Goal: Task Accomplishment & Management: Use online tool/utility

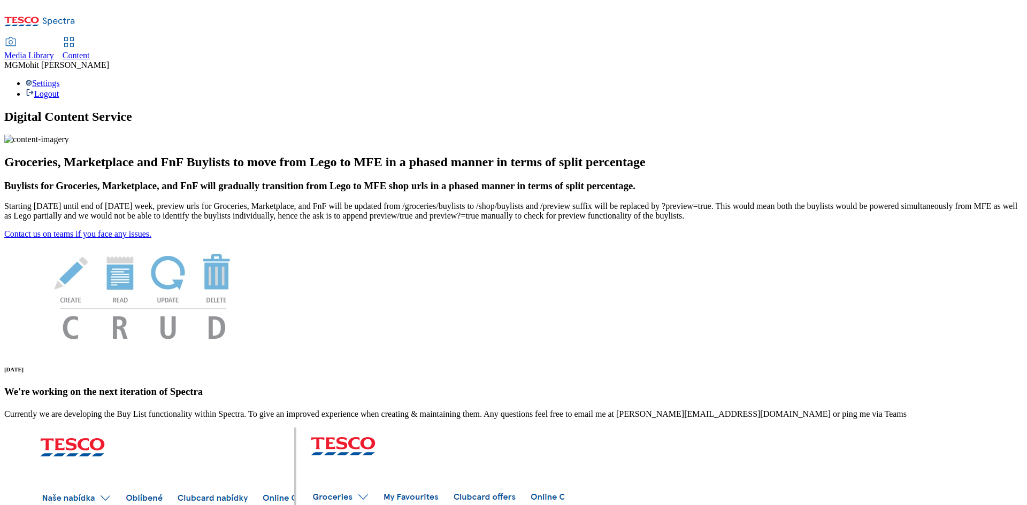
click at [90, 51] on span "Content" at bounding box center [76, 55] width 27 height 9
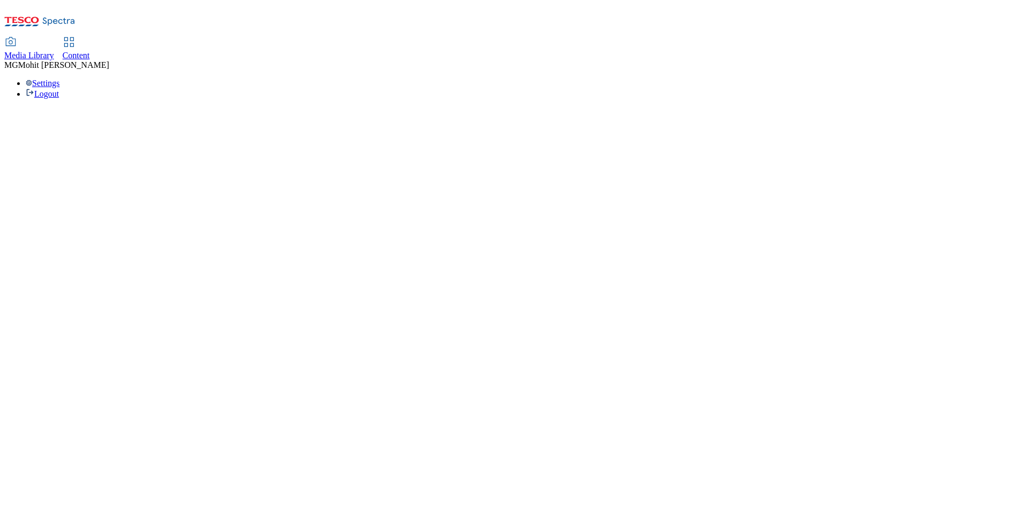
select select "ghs-[GEOGRAPHIC_DATA]"
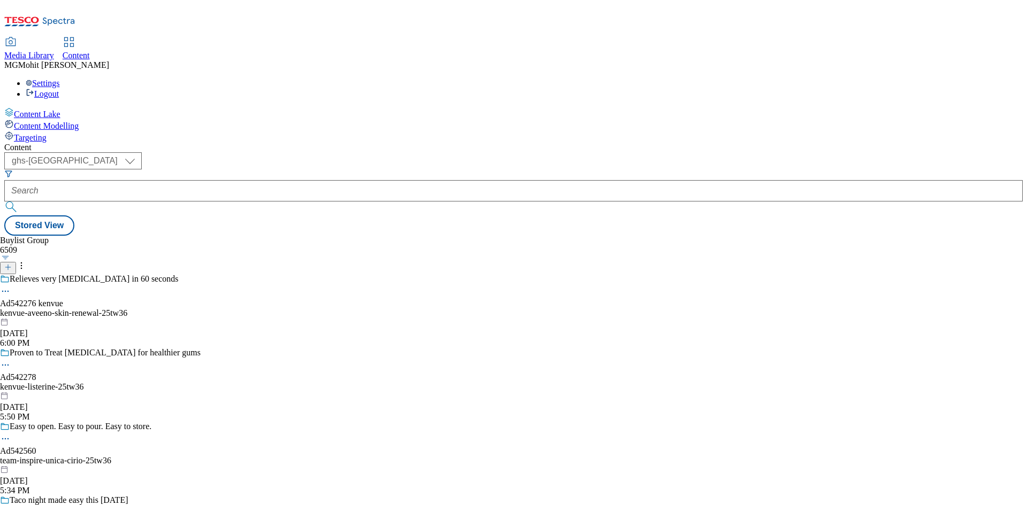
click at [30, 17] on icon at bounding box center [18, 20] width 26 height 6
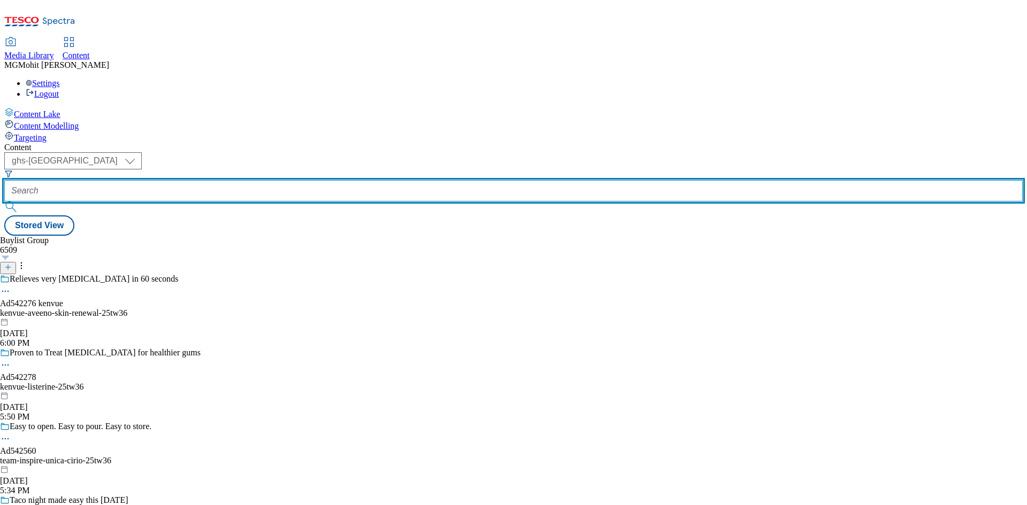
click at [240, 180] on input "text" at bounding box center [513, 190] width 1018 height 21
paste input "542288"
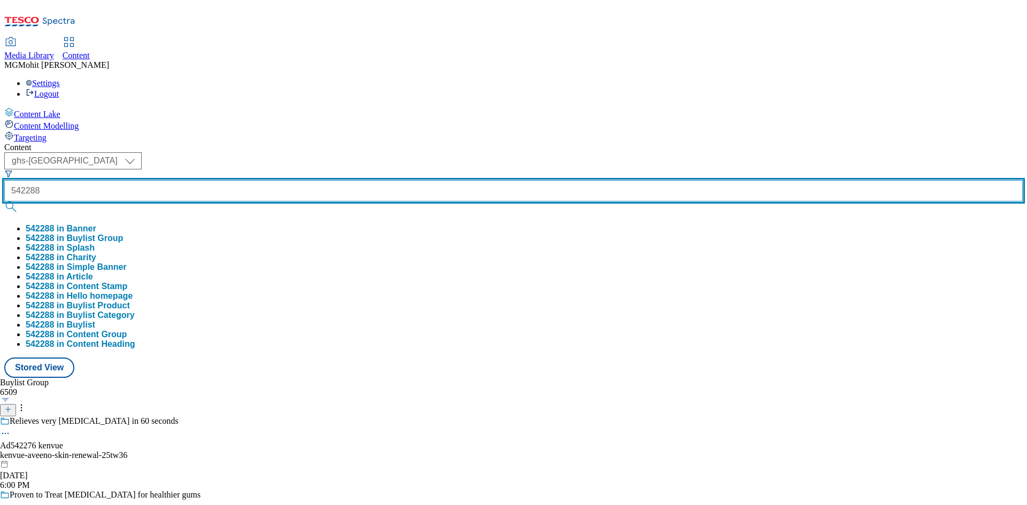
type input "542288"
click at [4, 202] on button "submit" at bounding box center [11, 207] width 15 height 11
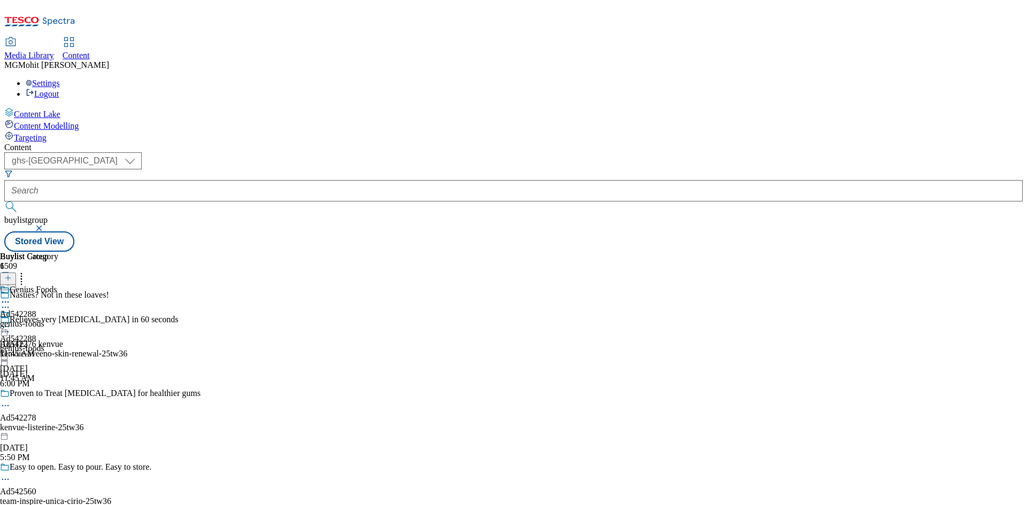
click at [11, 302] on icon at bounding box center [5, 307] width 11 height 11
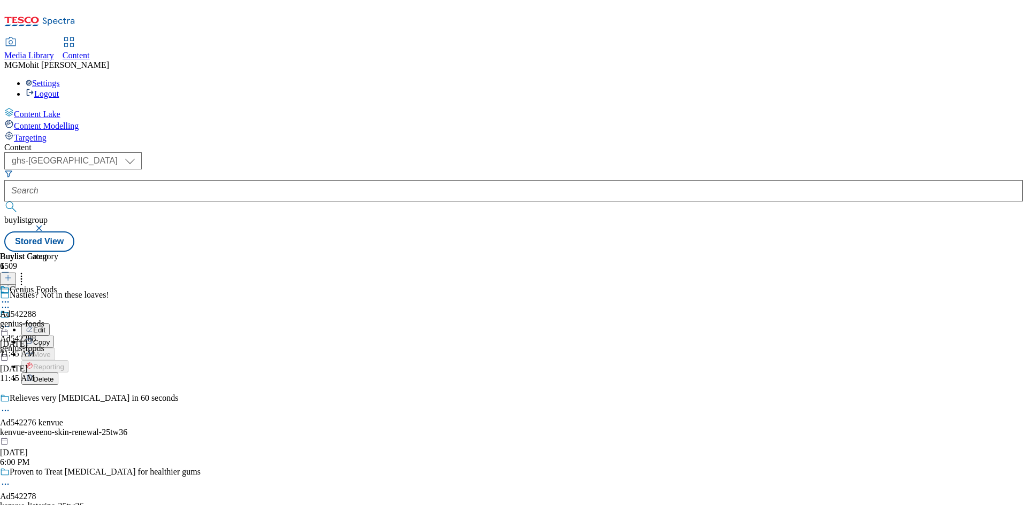
click at [50, 324] on button "Edit" at bounding box center [35, 330] width 28 height 12
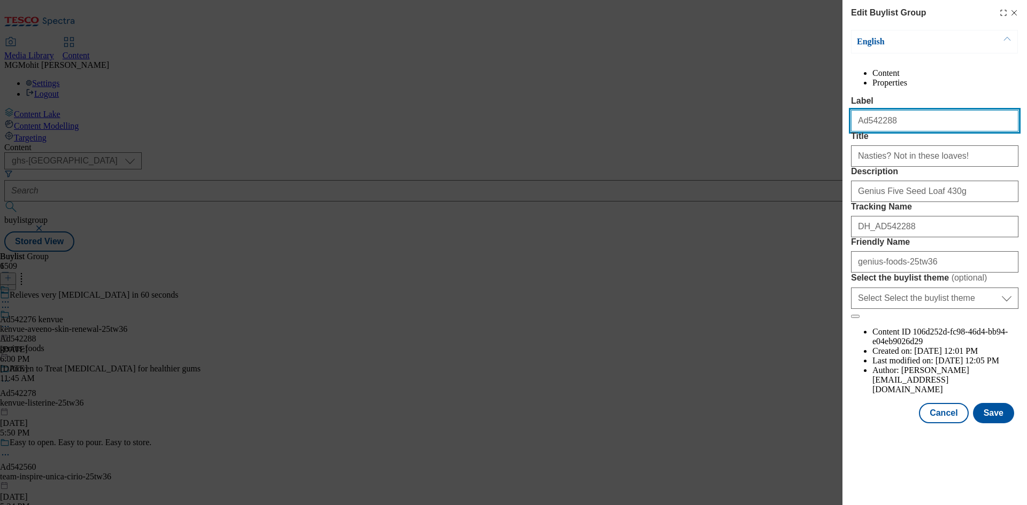
drag, startPoint x: 915, startPoint y: 146, endPoint x: 823, endPoint y: 147, distance: 92.5
click at [824, 147] on div "Edit Buylist Group English Content Properties Label Ad542288 Title Nasties? Not…" at bounding box center [513, 252] width 1027 height 505
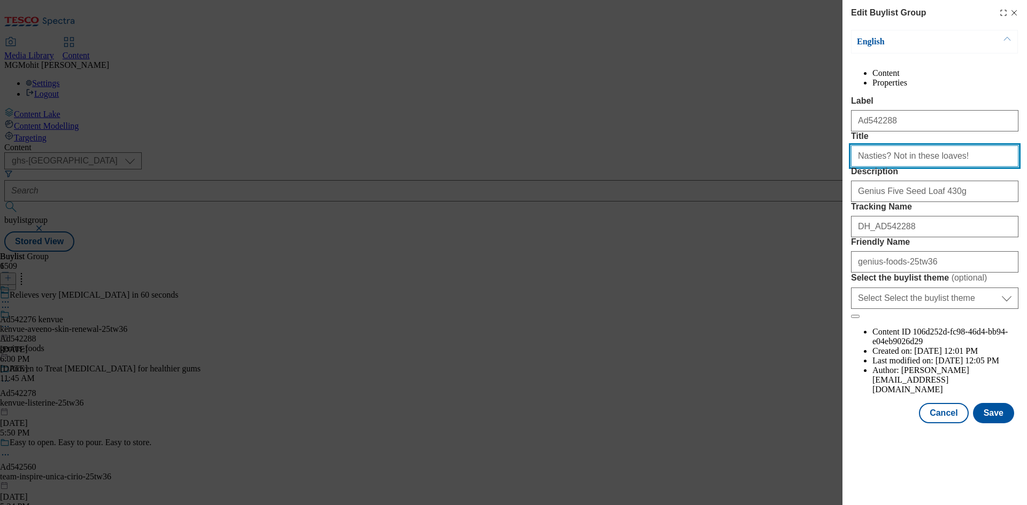
click at [892, 167] on input "Nasties? Not in these loaves!" at bounding box center [934, 155] width 167 height 21
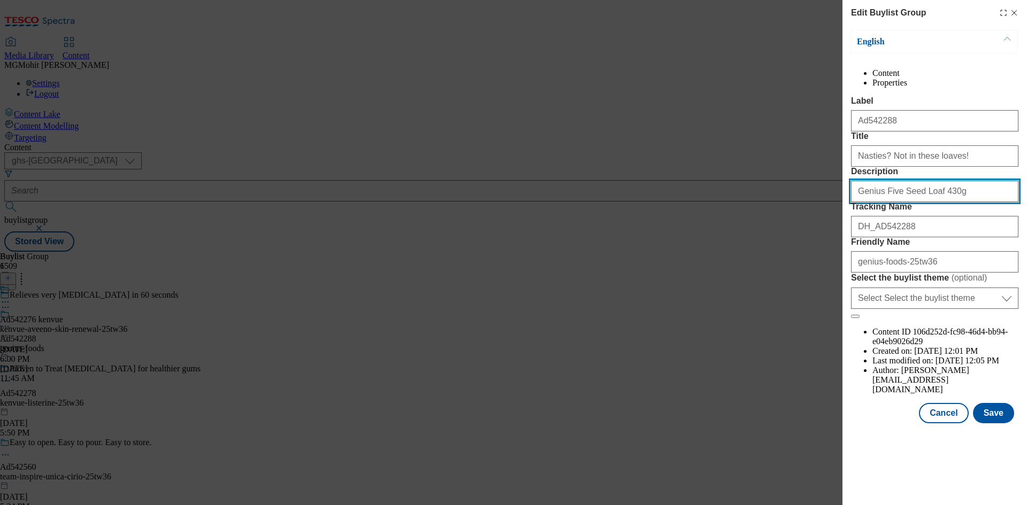
click at [899, 202] on input "Genius Five Seed Loaf 430g" at bounding box center [934, 191] width 167 height 21
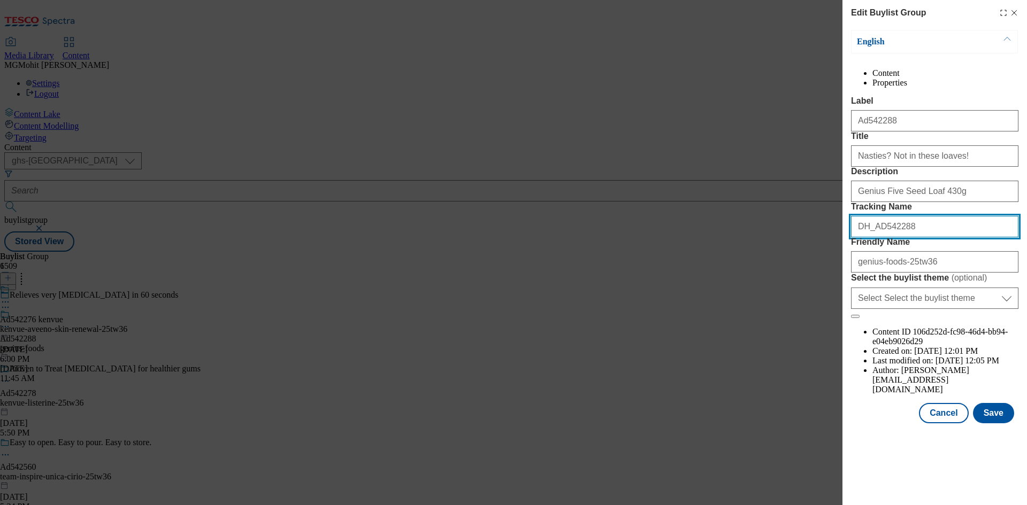
drag, startPoint x: 920, startPoint y: 308, endPoint x: 807, endPoint y: 305, distance: 112.9
click at [810, 305] on div "Edit Buylist Group English Content Properties Label Ad542288 Title Nasties? Not…" at bounding box center [513, 252] width 1027 height 505
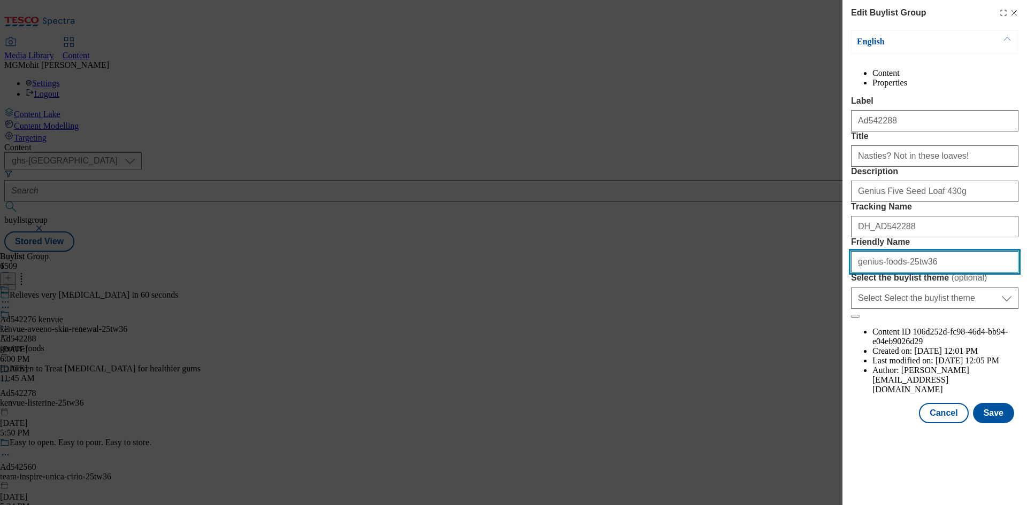
drag, startPoint x: 935, startPoint y: 362, endPoint x: 846, endPoint y: 359, distance: 89.4
click at [846, 359] on div "Edit Buylist Group English Content Properties Label Ad542288 Title Nasties? Not…" at bounding box center [934, 213] width 185 height 426
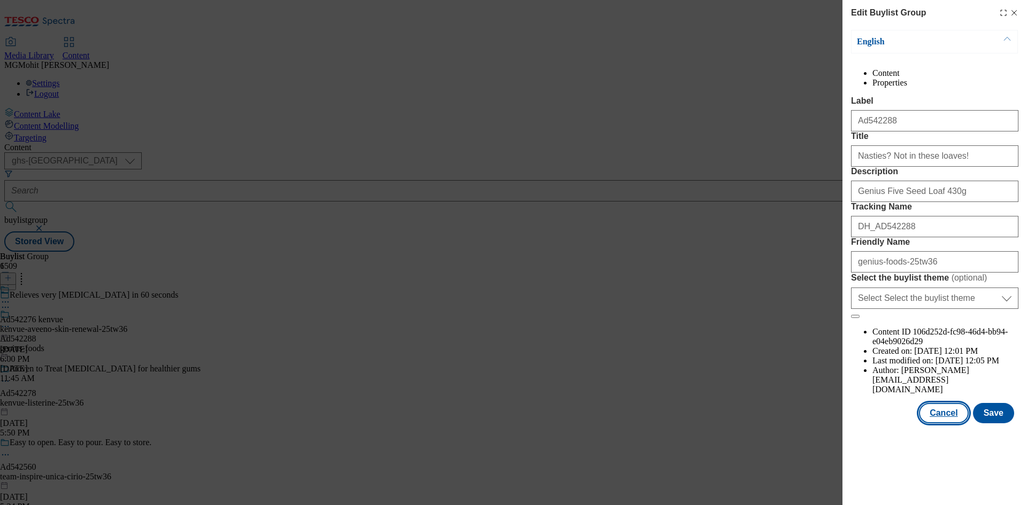
click at [951, 424] on button "Cancel" at bounding box center [943, 413] width 49 height 20
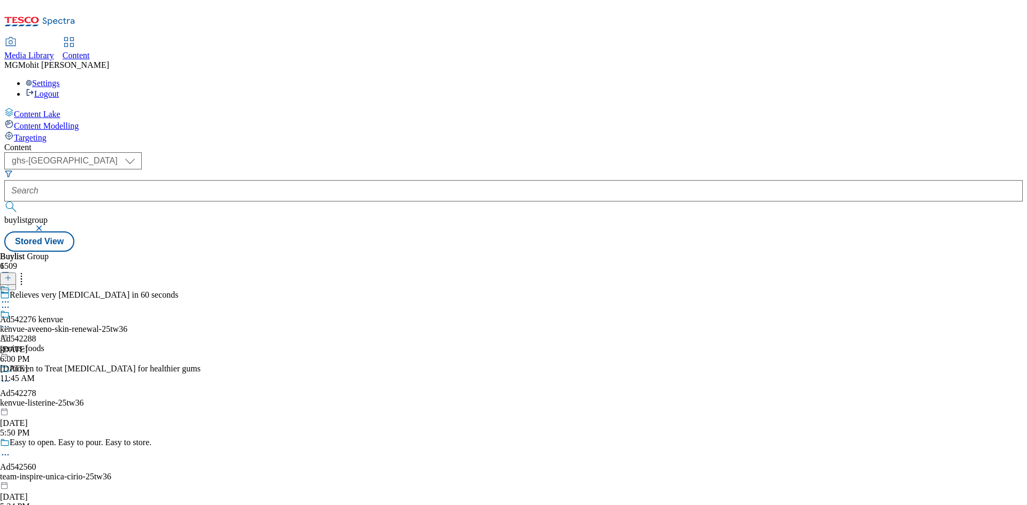
click at [11, 321] on icon at bounding box center [5, 326] width 11 height 11
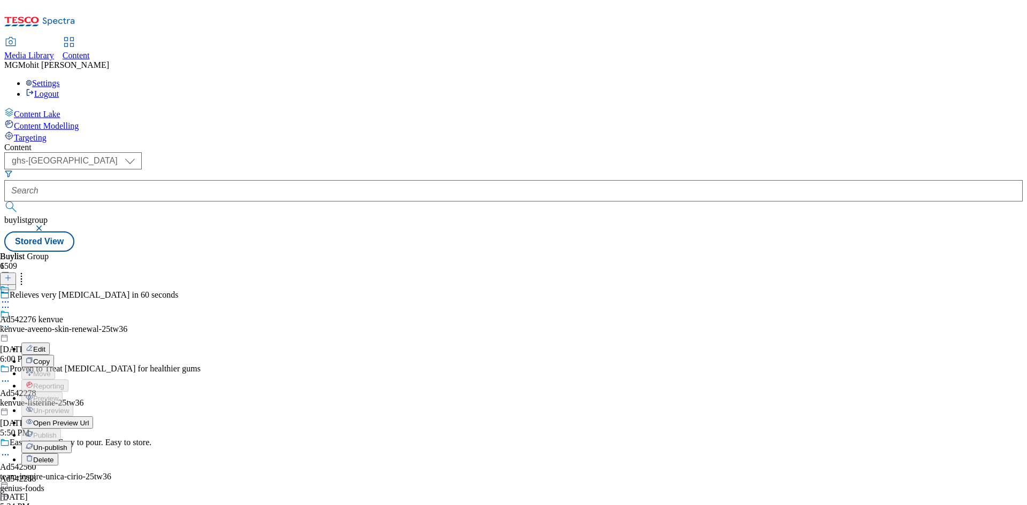
click at [50, 343] on button "Edit" at bounding box center [35, 349] width 28 height 12
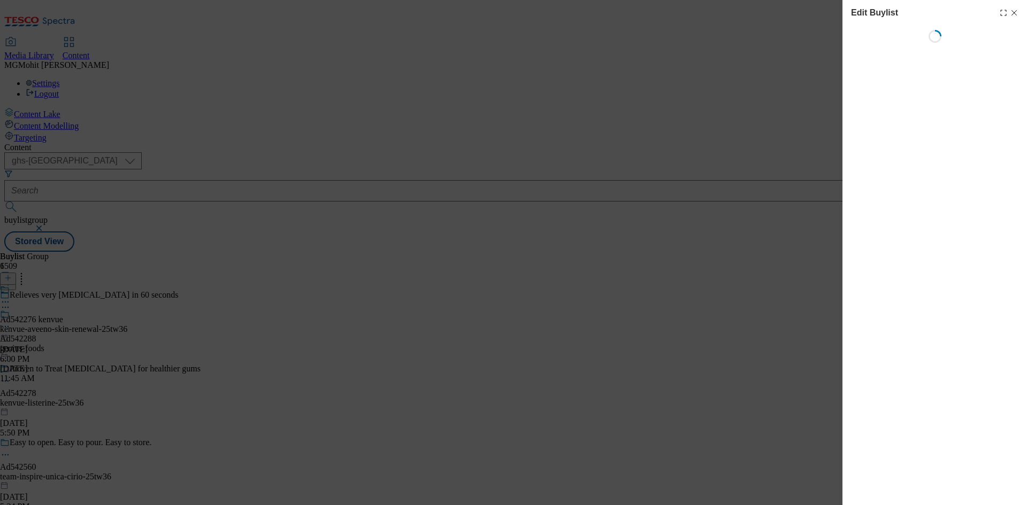
select select "tactical"
select select "supplier funded short term 1-3 weeks"
select select "dunnhumby"
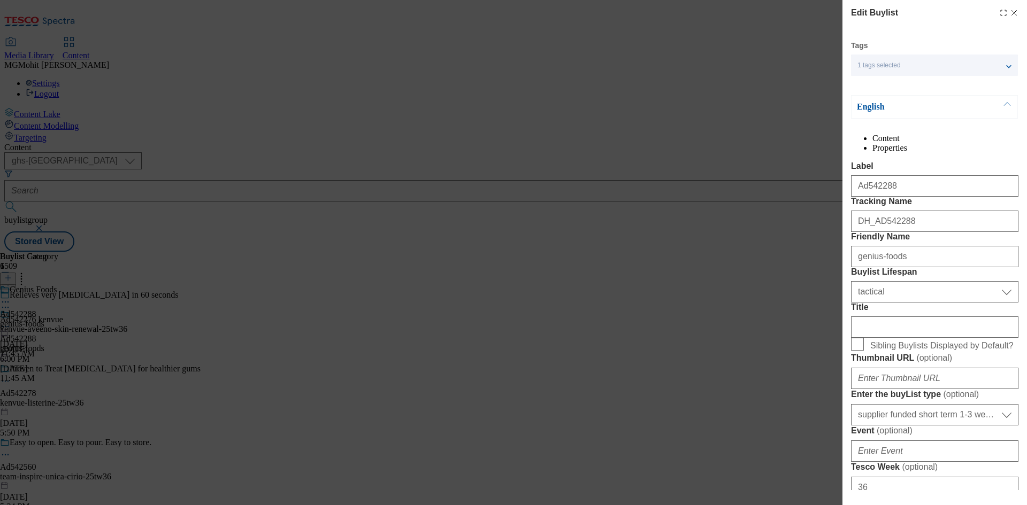
select select "Banner"
drag, startPoint x: 916, startPoint y: 212, endPoint x: 820, endPoint y: 205, distance: 95.4
click at [824, 205] on div "Edit Buylist Tags 1 tags selected buylist English Content Properties Label Ad54…" at bounding box center [513, 252] width 1027 height 505
drag, startPoint x: 812, startPoint y: 258, endPoint x: 796, endPoint y: 256, distance: 16.2
click at [796, 256] on div "Edit Buylist Tags 1 tags selected buylist English Content Properties Label Ad54…" at bounding box center [513, 252] width 1027 height 505
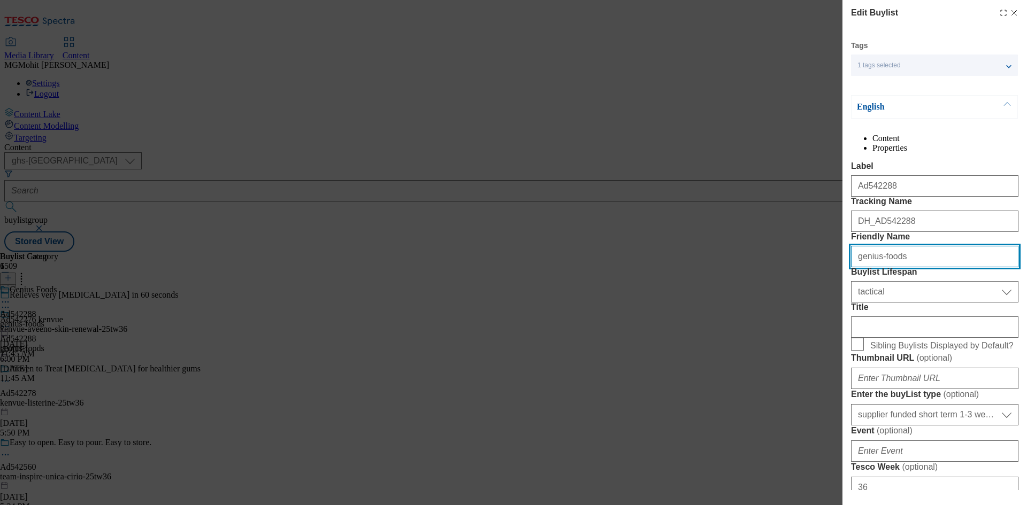
drag, startPoint x: 900, startPoint y: 322, endPoint x: 798, endPoint y: 314, distance: 102.0
click at [799, 314] on div "Edit Buylist Tags 1 tags selected buylist English Content Properties Label Ad54…" at bounding box center [513, 252] width 1027 height 505
click at [1012, 12] on line "Modal" at bounding box center [1014, 13] width 5 height 5
select select "tactical"
select select "supplier funded short term 1-3 weeks"
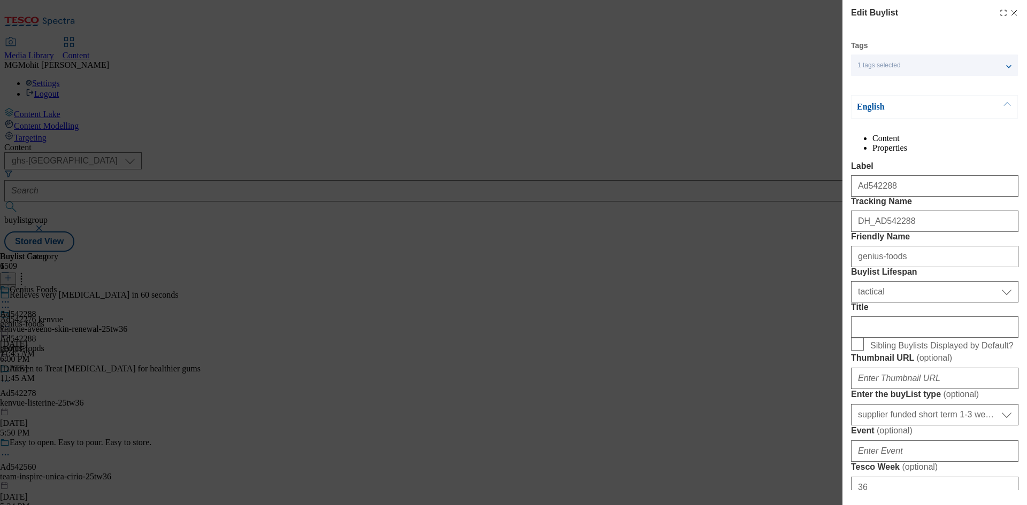
select select "dunnhumby"
select select "Banner"
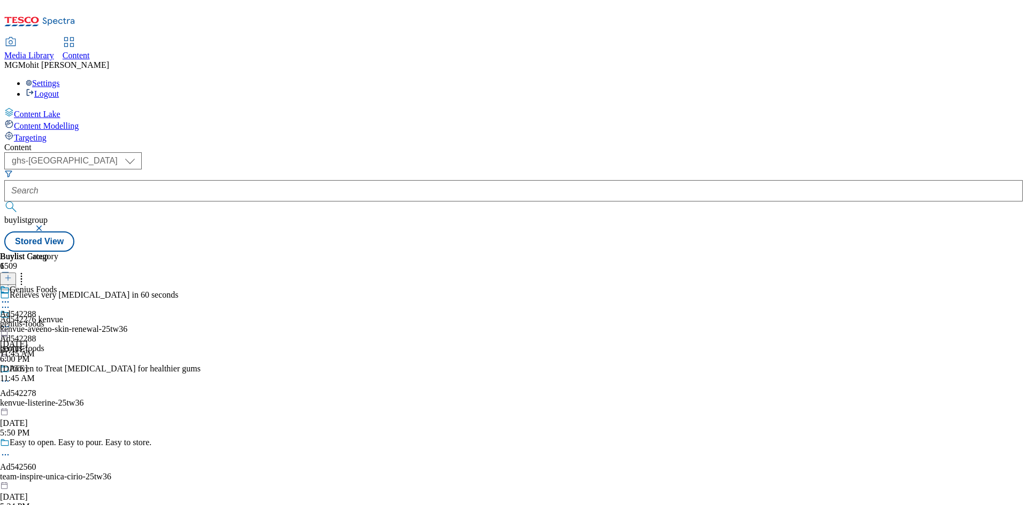
click at [36, 310] on span "Ad542288" at bounding box center [18, 315] width 36 height 10
click at [11, 321] on icon at bounding box center [5, 326] width 11 height 11
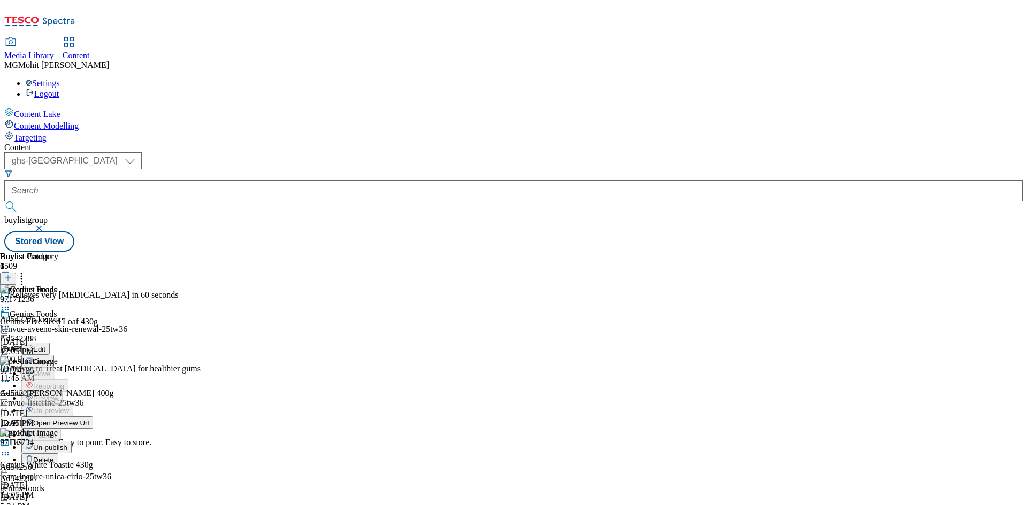
click at [50, 343] on button "Edit" at bounding box center [35, 349] width 28 height 12
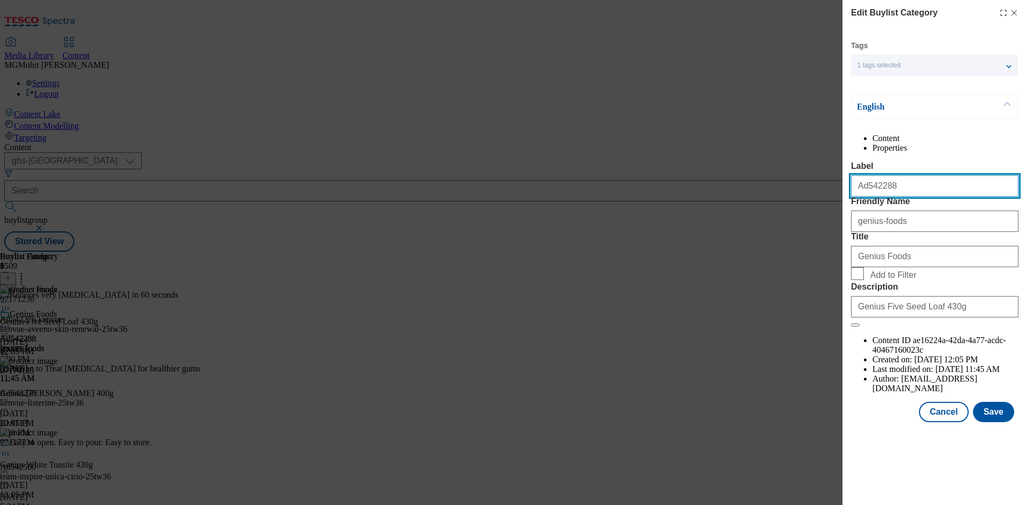
drag, startPoint x: 913, startPoint y: 212, endPoint x: 850, endPoint y: 216, distance: 63.2
click at [850, 216] on div "Edit Buylist Category Tags 1 tags selected buylist category English Content Pro…" at bounding box center [934, 212] width 185 height 425
drag, startPoint x: 913, startPoint y: 274, endPoint x: 827, endPoint y: 260, distance: 87.1
click at [828, 260] on div "Edit Buylist Category Tags 1 tags selected buylist category English Content Pro…" at bounding box center [513, 252] width 1027 height 505
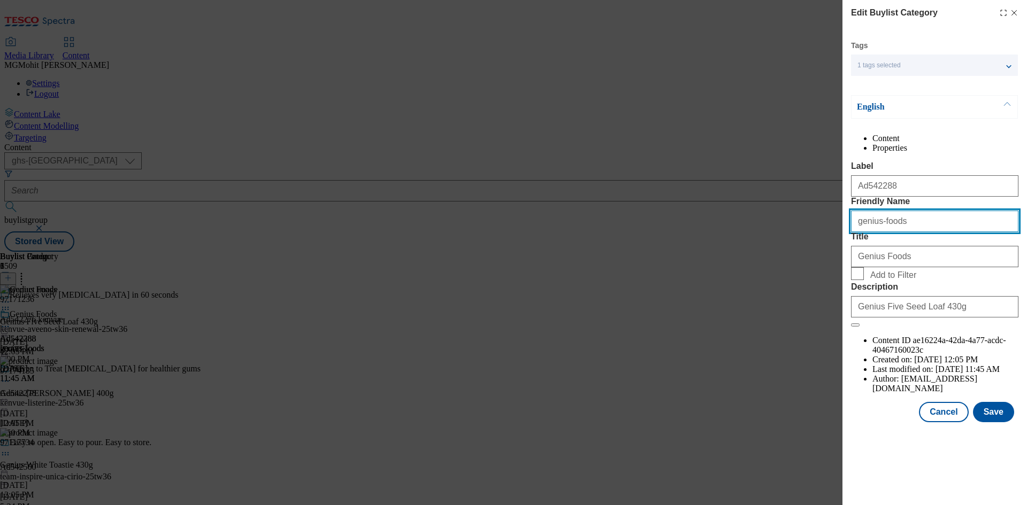
click at [926, 232] on input "genius-foods" at bounding box center [934, 221] width 167 height 21
drag, startPoint x: 926, startPoint y: 259, endPoint x: 838, endPoint y: 260, distance: 87.7
click at [838, 260] on div "Edit Buylist Category Tags 1 tags selected buylist category English Content Pro…" at bounding box center [513, 252] width 1027 height 505
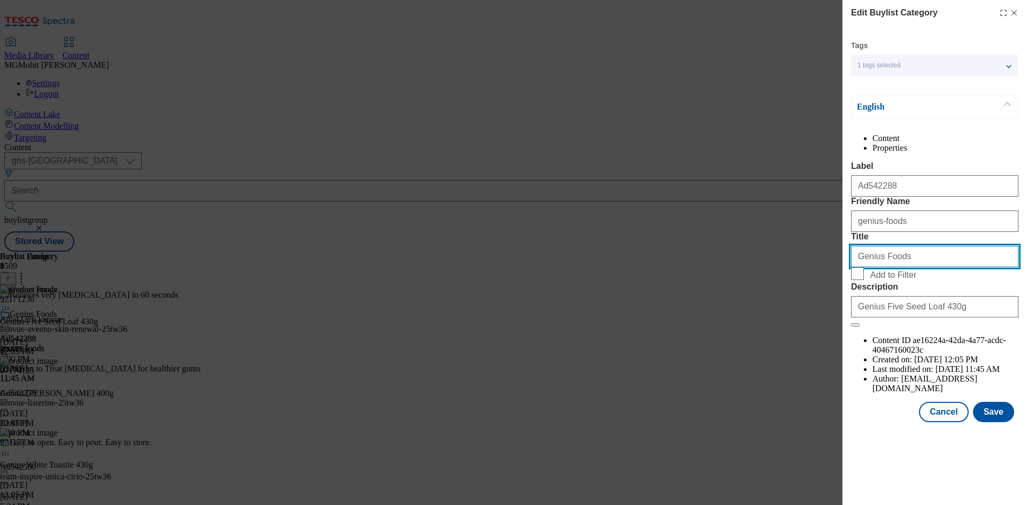
click at [914, 267] on input "Genius Foods" at bounding box center [934, 256] width 167 height 21
drag, startPoint x: 937, startPoint y: 318, endPoint x: 804, endPoint y: 304, distance: 133.8
click at [804, 304] on div "Edit Buylist Category Tags 1 tags selected buylist category English Content Pro…" at bounding box center [513, 252] width 1027 height 505
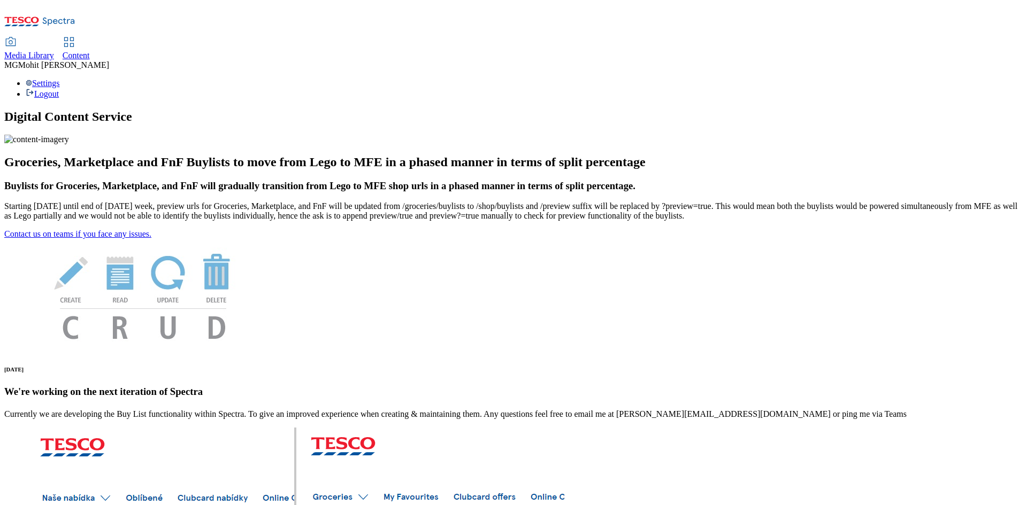
click at [90, 51] on span "Content" at bounding box center [76, 55] width 27 height 9
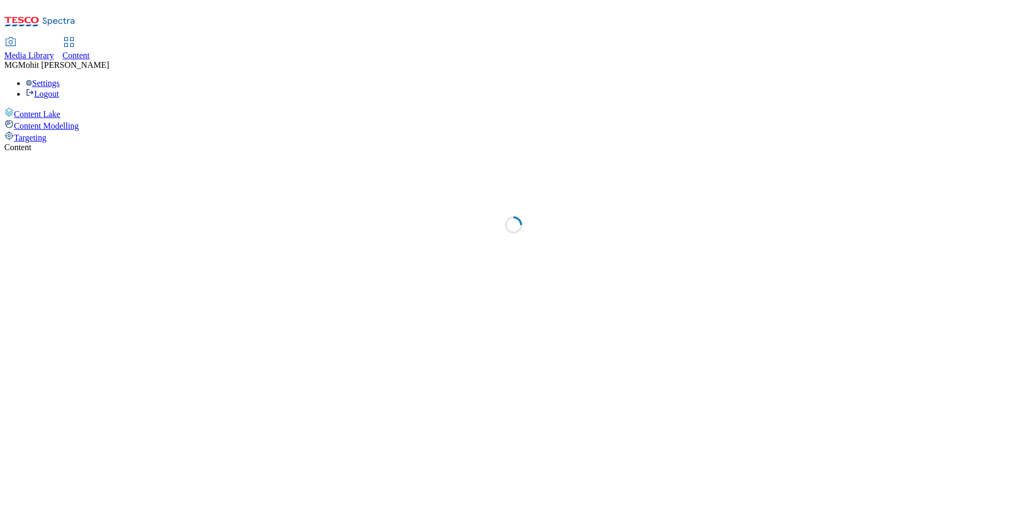
select select "ghs-[GEOGRAPHIC_DATA]"
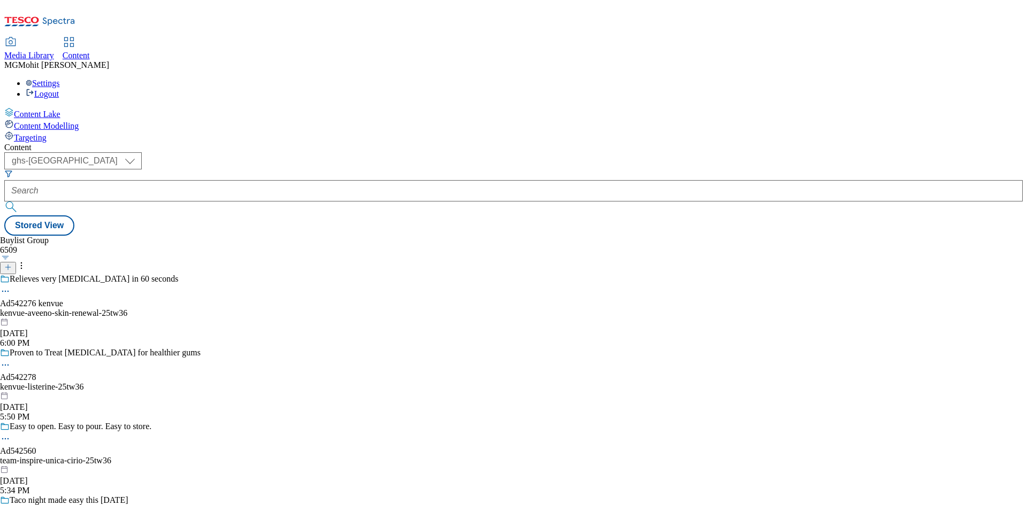
click at [12, 264] on icon at bounding box center [7, 267] width 7 height 7
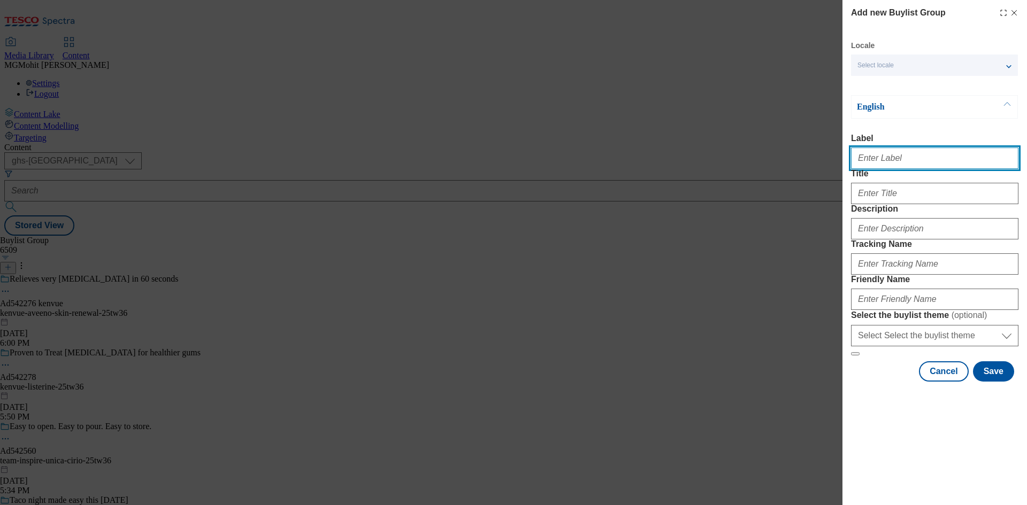
click at [895, 163] on input "Label" at bounding box center [934, 158] width 167 height 21
paste input "Ad542288"
type input "Ad542288"
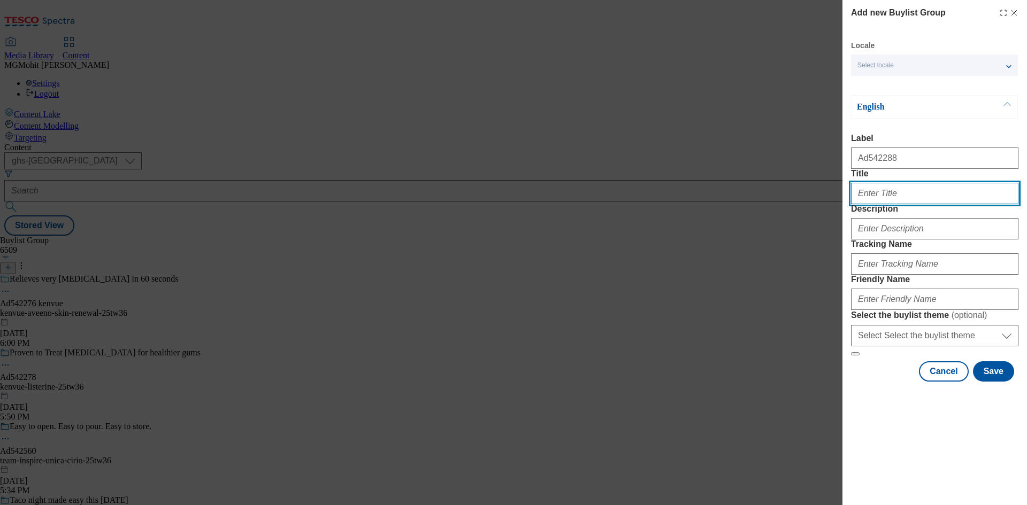
click at [876, 204] on input "Title" at bounding box center [934, 193] width 167 height 21
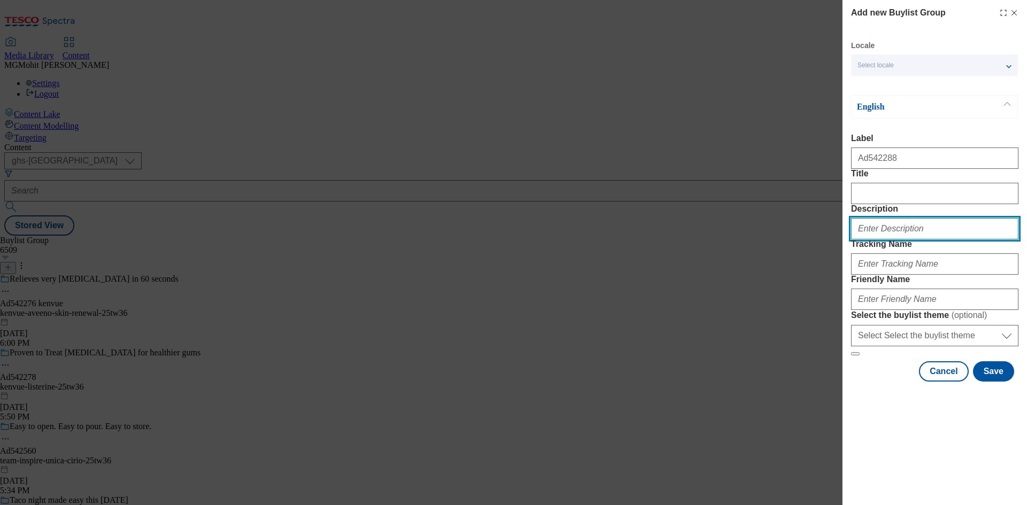
click at [874, 240] on input "Description" at bounding box center [934, 228] width 167 height 21
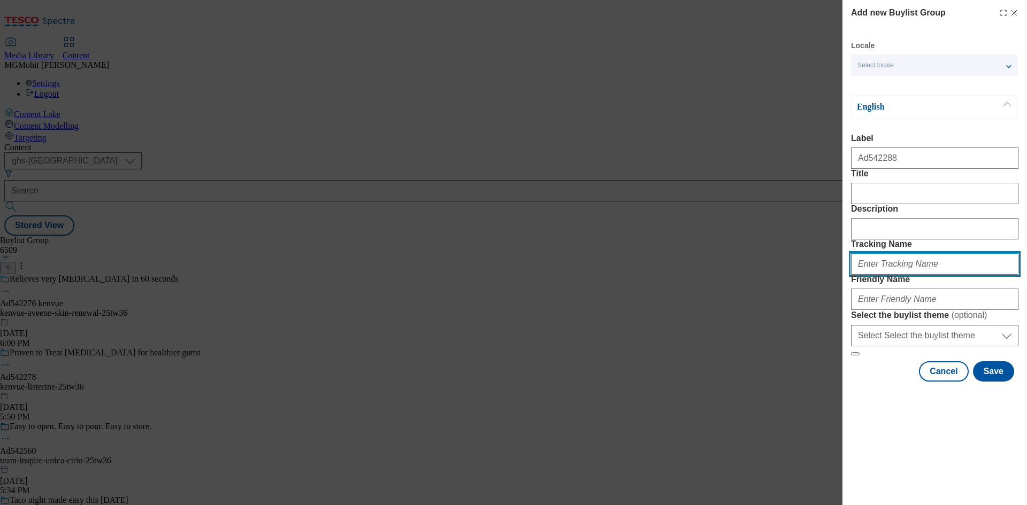
click at [875, 275] on input "Tracking Name" at bounding box center [934, 263] width 167 height 21
paste input "DH_AD542288"
type input "DH_AD542288"
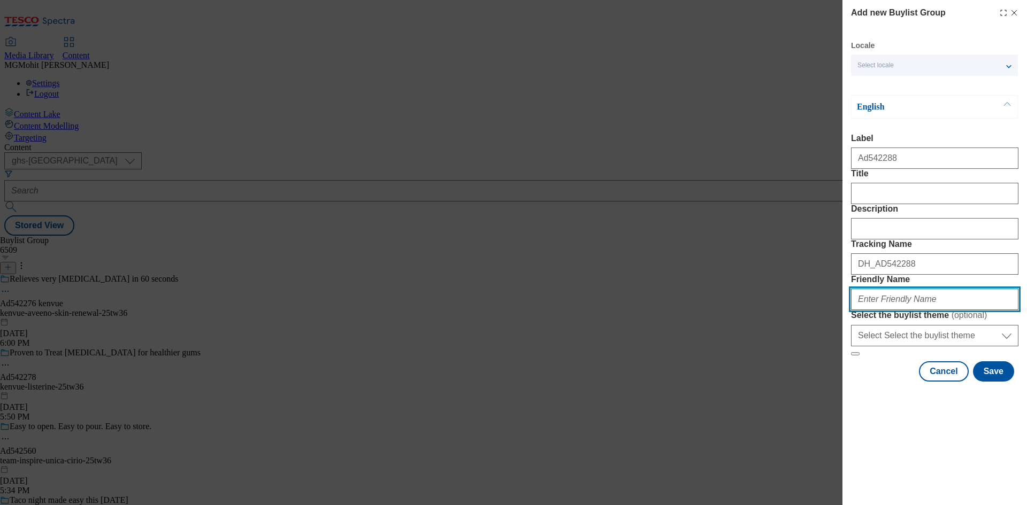
click at [882, 310] on input "Friendly Name" at bounding box center [934, 299] width 167 height 21
paste input "genius-foods-25tw36"
type input "genius-foods-25tw36"
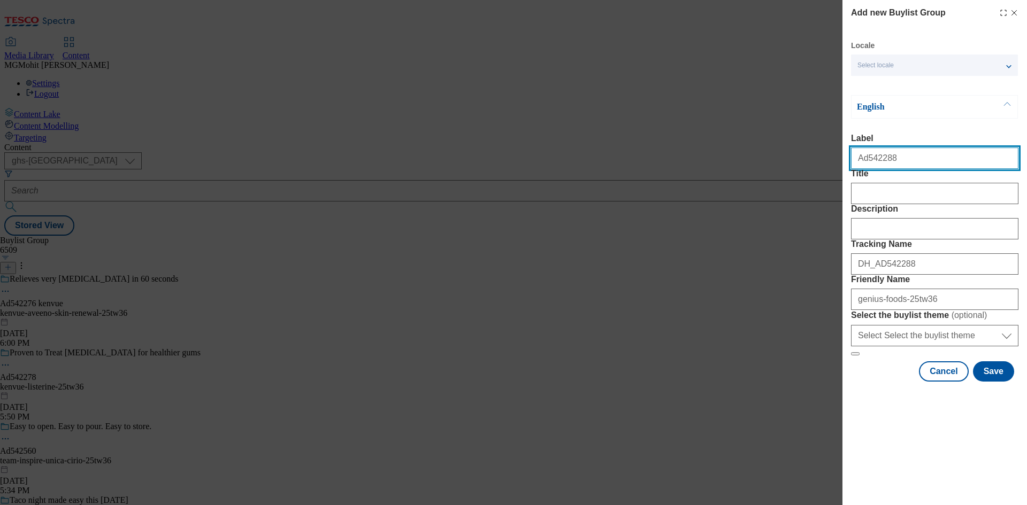
click at [898, 164] on input "Ad542288" at bounding box center [934, 158] width 167 height 21
drag, startPoint x: 893, startPoint y: 163, endPoint x: 867, endPoint y: 171, distance: 27.1
click at [865, 169] on input "Ad542288" at bounding box center [934, 158] width 167 height 21
paste input "74"
type input "Ad542274"
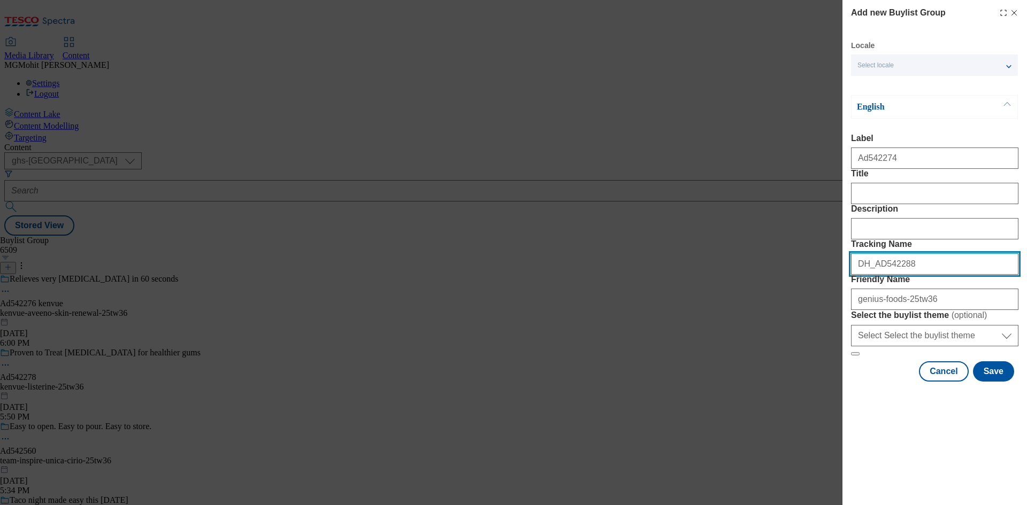
drag, startPoint x: 920, startPoint y: 319, endPoint x: 878, endPoint y: 337, distance: 46.5
click at [878, 337] on form "Label Ad542274 Title Description Tracking Name DH_AD542288 Friendly Name genius…" at bounding box center [934, 245] width 167 height 222
paste input "74"
type input "DH_AD542274"
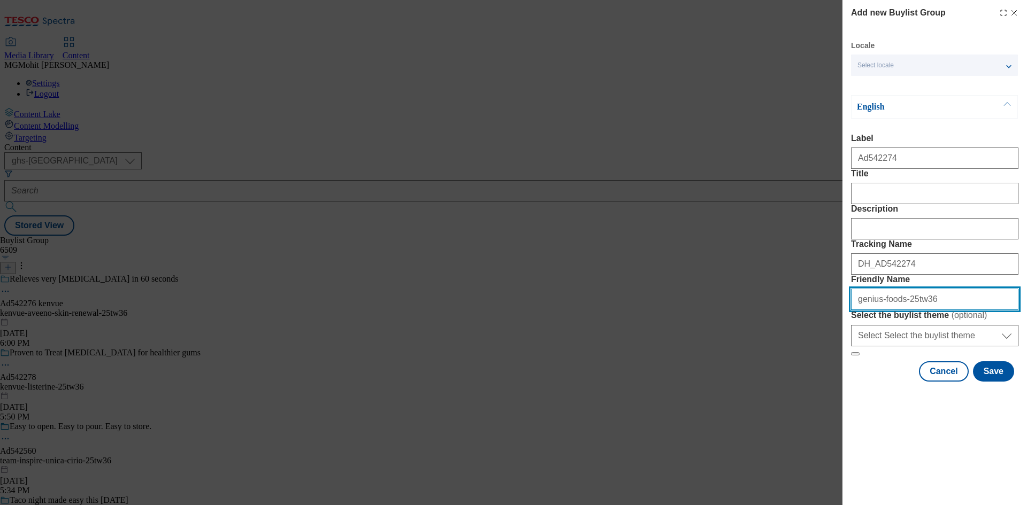
drag, startPoint x: 877, startPoint y: 377, endPoint x: 843, endPoint y: 378, distance: 33.2
click at [843, 378] on div "Add new Buylist Group Locale Select locale English Welsh English Label Ad542274…" at bounding box center [934, 192] width 185 height 384
paste input "Kenvue"
click at [862, 310] on input "Kenvue-foods-25tw36" at bounding box center [934, 299] width 167 height 21
click at [881, 310] on input "kenvue-foods-25tw36" at bounding box center [934, 299] width 167 height 21
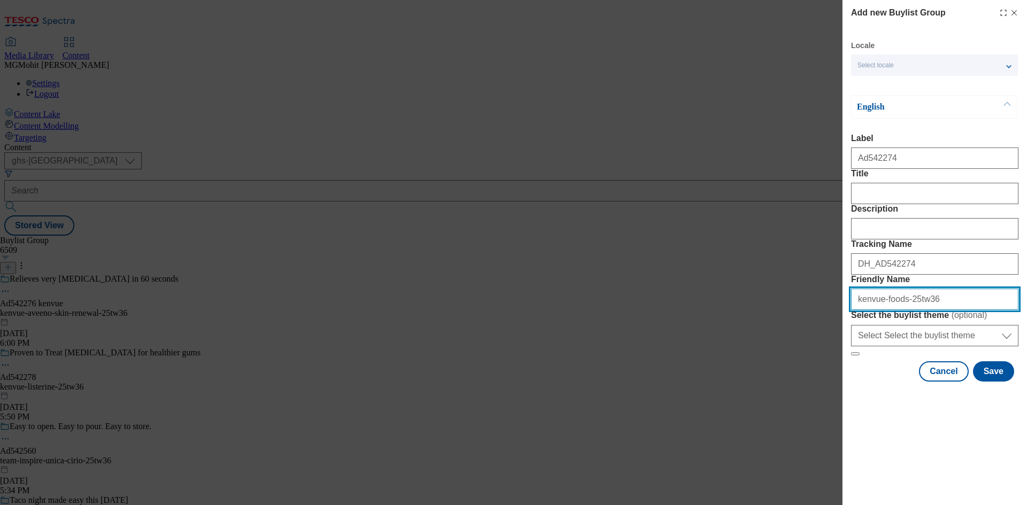
click at [898, 310] on input "kenvue-foods-25tw36" at bounding box center [934, 299] width 167 height 21
paste input "Neutrogena"
click at [885, 310] on input "kenvue-Neutrogena-25tw36" at bounding box center [934, 299] width 167 height 21
click at [956, 310] on input "kenvue-neutrogena-25tw36" at bounding box center [934, 299] width 167 height 21
type input "kenvue-neutrogena-25tw36"
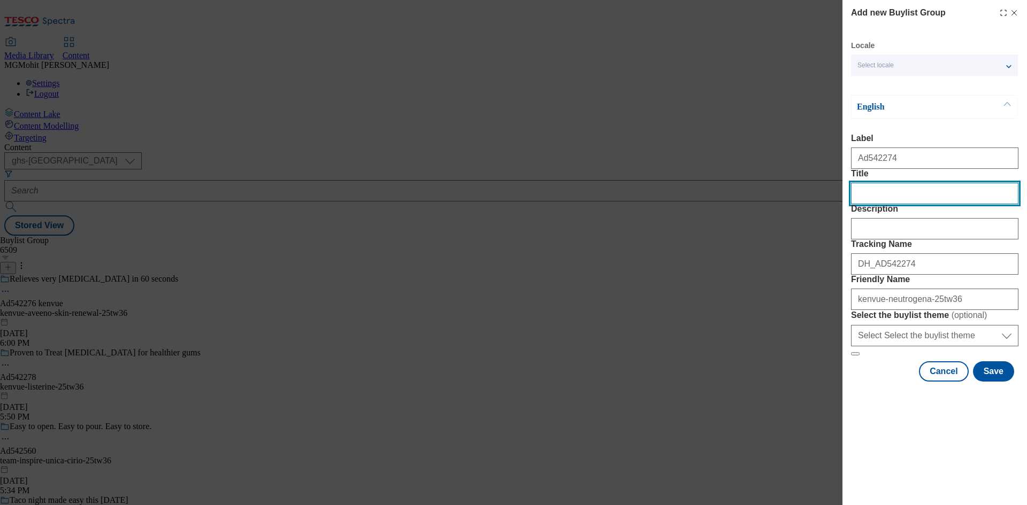
click at [892, 204] on input "Title" at bounding box center [934, 193] width 167 height 21
paste input "Immediately moisturies dry hands."
click at [921, 204] on input "Immediately moisturies dry hands." at bounding box center [934, 193] width 167 height 21
type input "Immediately moisturises dry hands."
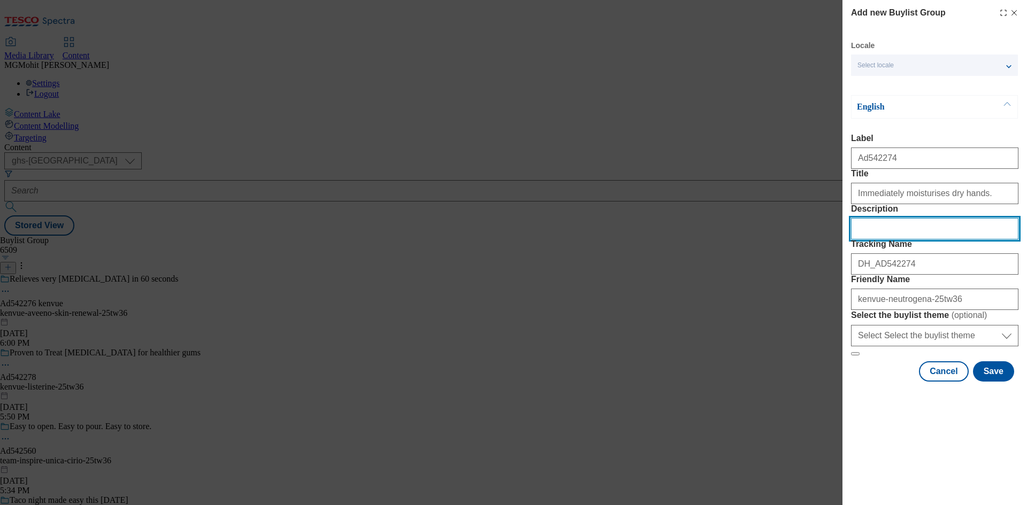
click at [941, 240] on input "Description" at bounding box center [934, 228] width 167 height 21
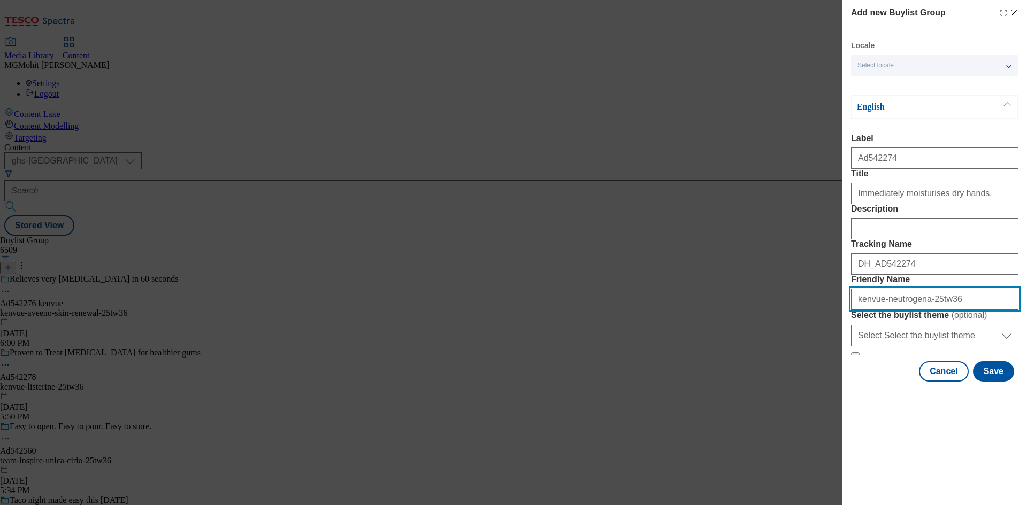
drag, startPoint x: 952, startPoint y: 380, endPoint x: 799, endPoint y: 367, distance: 154.0
click at [799, 367] on div "Add new Buylist Group Locale Select locale English Welsh English Label Ad542274…" at bounding box center [513, 252] width 1027 height 505
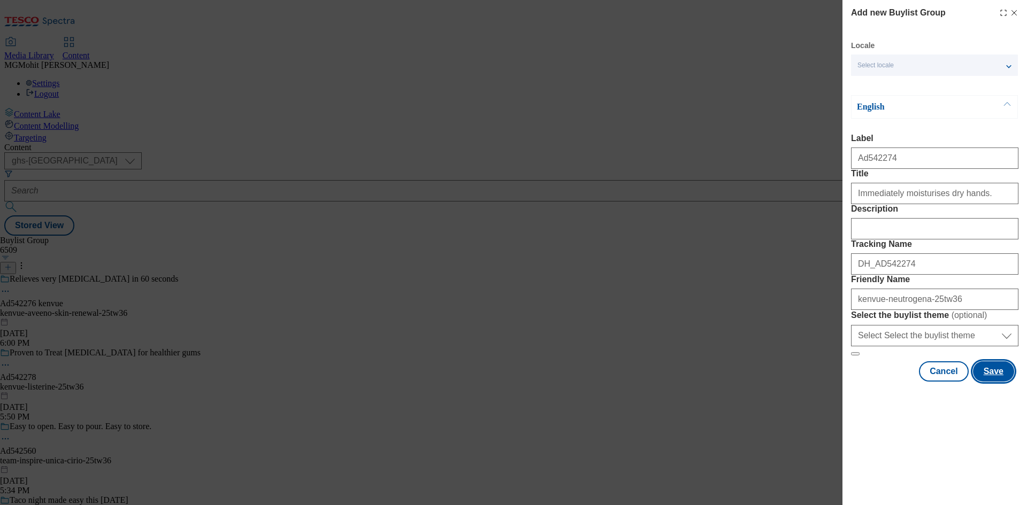
click at [993, 382] on button "Save" at bounding box center [993, 372] width 41 height 20
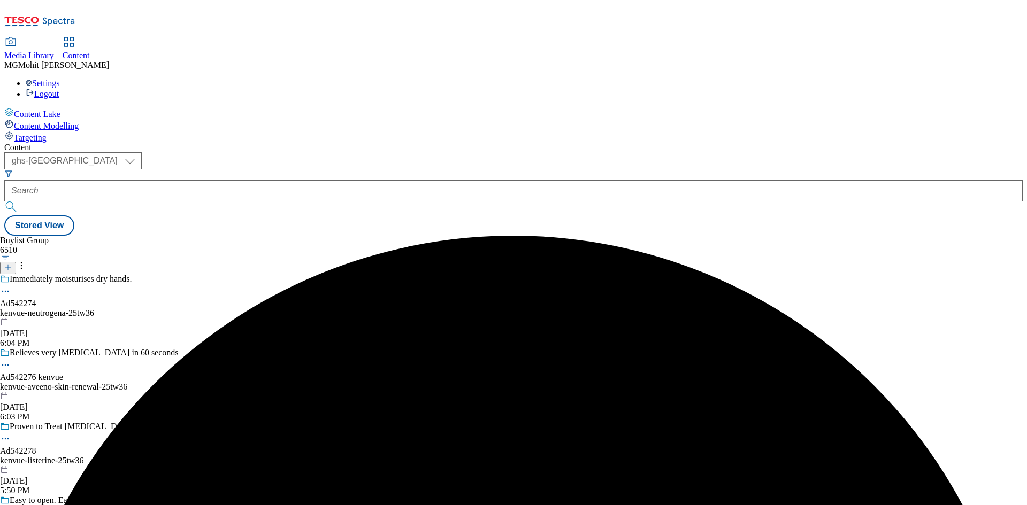
click at [264, 309] on div "kenvue-neutrogena-25tw36" at bounding box center [132, 314] width 264 height 10
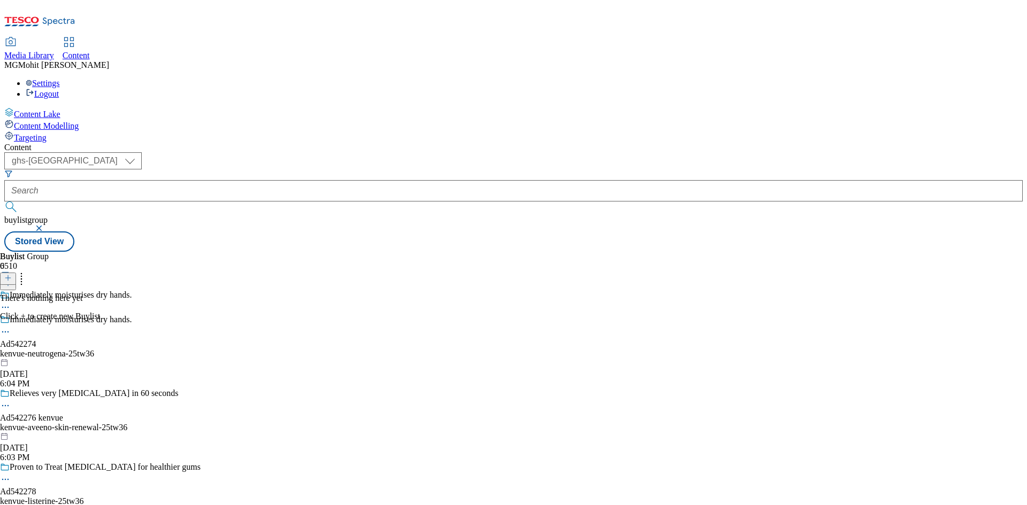
click at [12, 274] on icon at bounding box center [7, 277] width 7 height 7
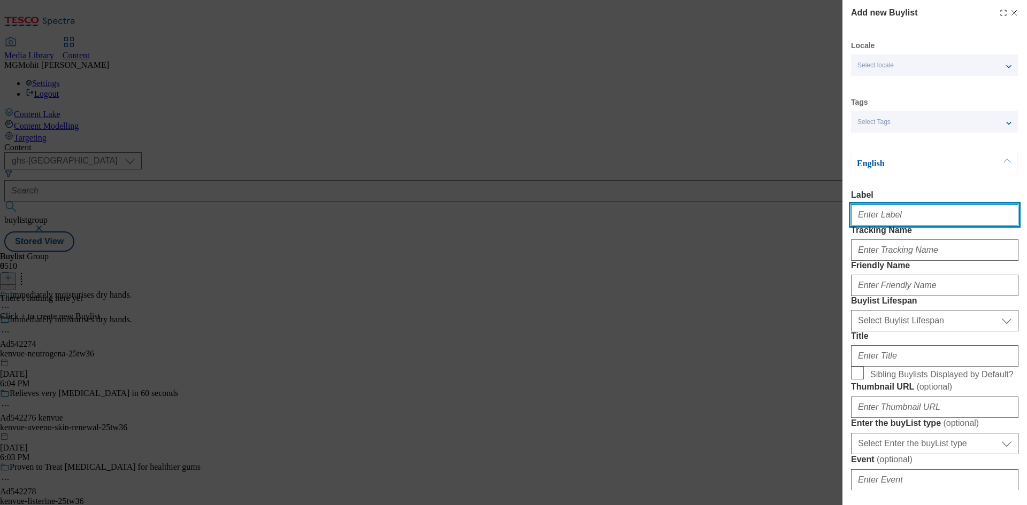
click at [896, 219] on input "Label" at bounding box center [934, 214] width 167 height 21
paste input "Ad542288"
type input "Ad542288"
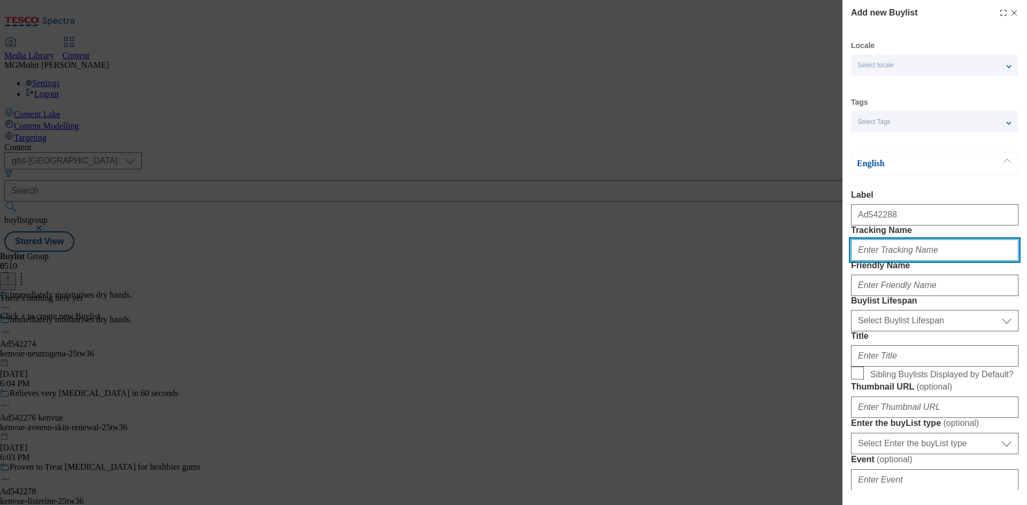
click at [892, 261] on input "Tracking Name" at bounding box center [934, 250] width 167 height 21
paste input "DH_AD542288"
type input "DH_AD542288"
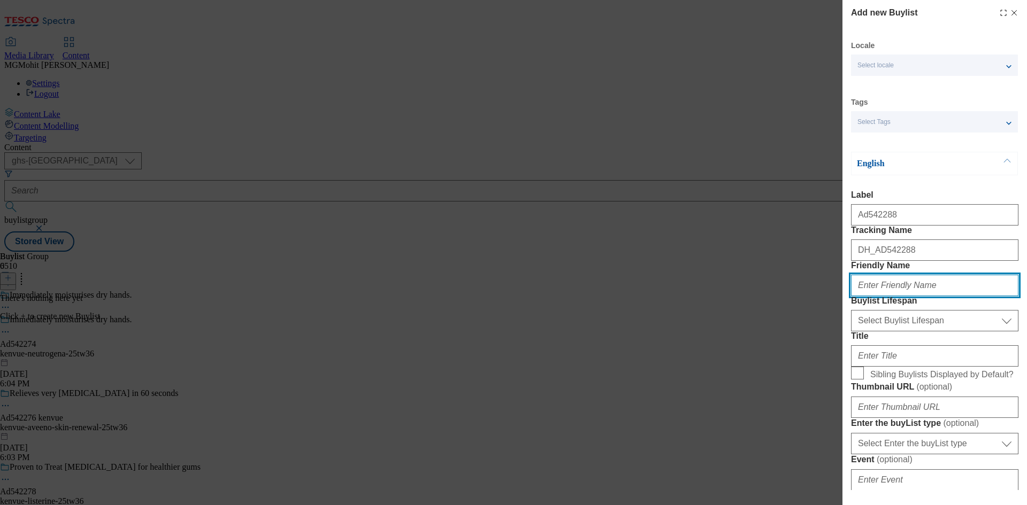
click at [889, 296] on input "Friendly Name" at bounding box center [934, 285] width 167 height 21
paste input "genius-foods"
type input "genius-foods"
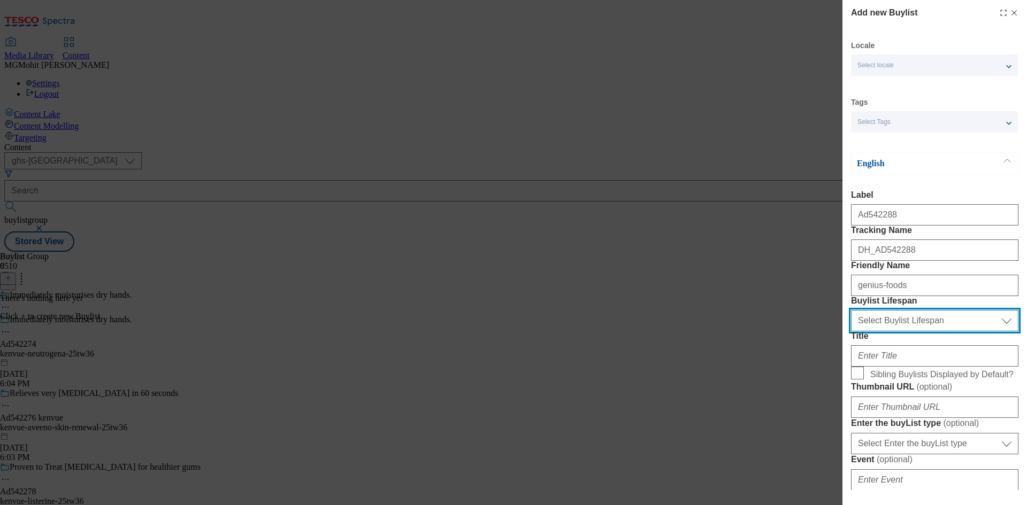
click at [896, 332] on select "Select Buylist Lifespan evergreen seasonal tactical" at bounding box center [934, 320] width 167 height 21
select select "tactical"
click at [851, 332] on select "Select Buylist Lifespan evergreen seasonal tactical" at bounding box center [934, 320] width 167 height 21
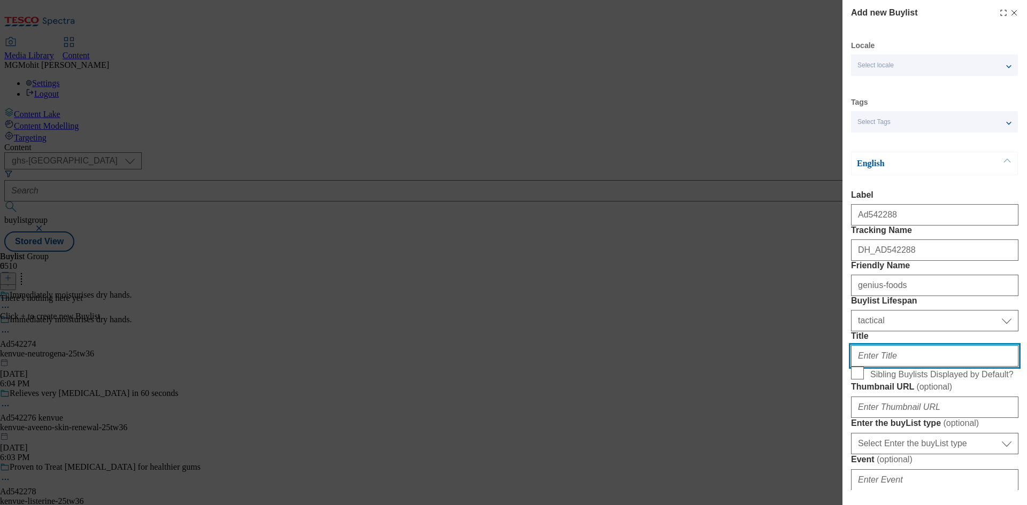
click at [884, 367] on input "Title" at bounding box center [934, 355] width 167 height 21
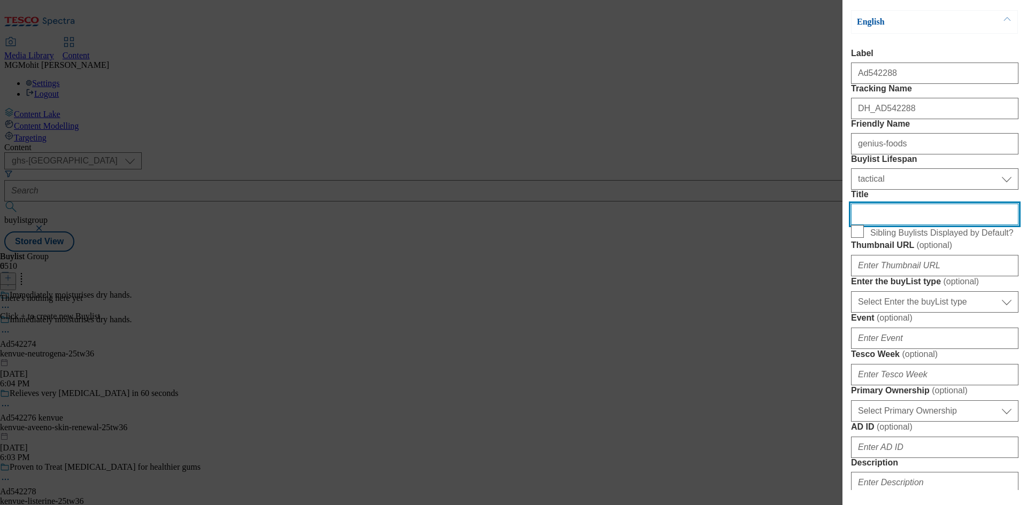
scroll to position [160, 0]
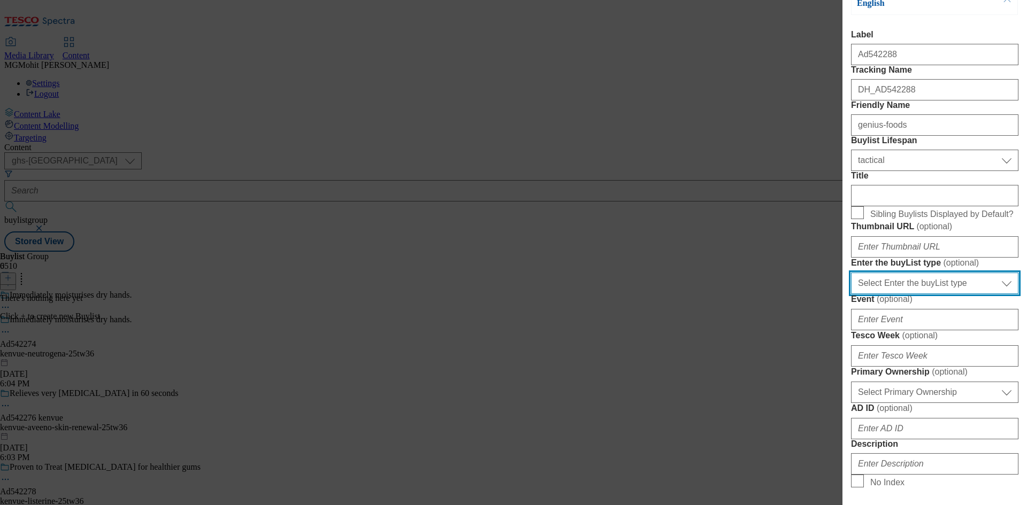
click at [929, 294] on select "Select Enter the buyList type event supplier funded long term >4 weeks supplier…" at bounding box center [934, 283] width 167 height 21
select select "supplier funded short term 1-3 weeks"
click at [851, 294] on select "Select Enter the buyList type event supplier funded long term >4 weeks supplier…" at bounding box center [934, 283] width 167 height 21
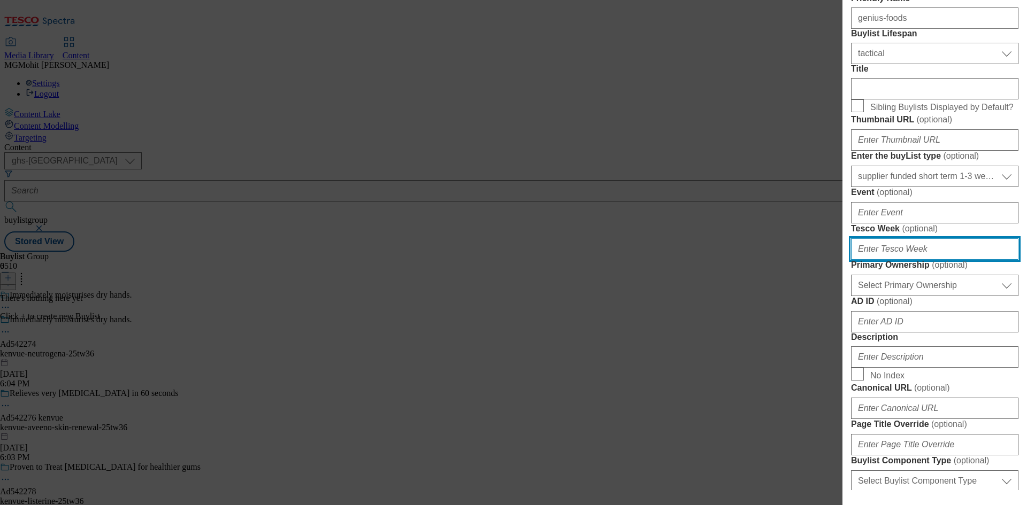
click at [883, 260] on input "Tesco Week ( optional )" at bounding box center [934, 249] width 167 height 21
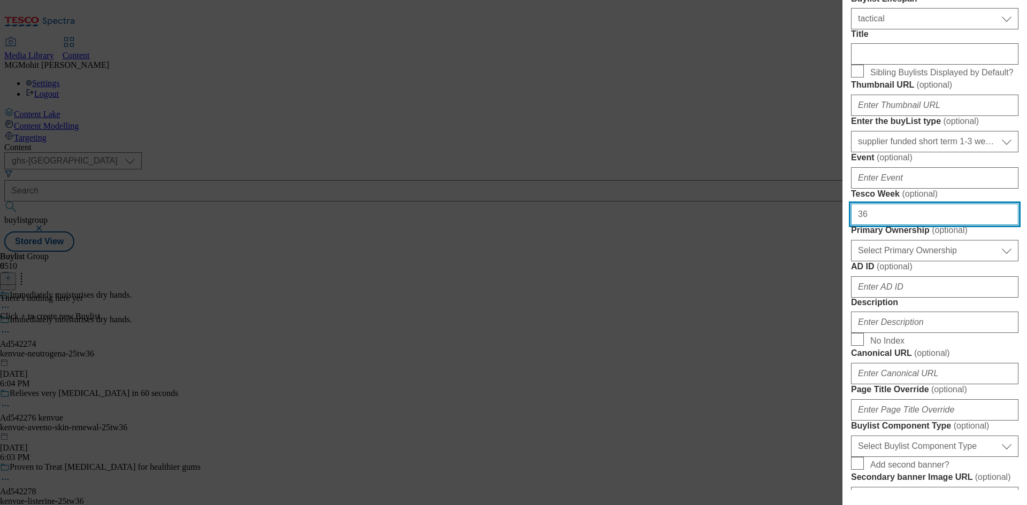
scroll to position [321, 0]
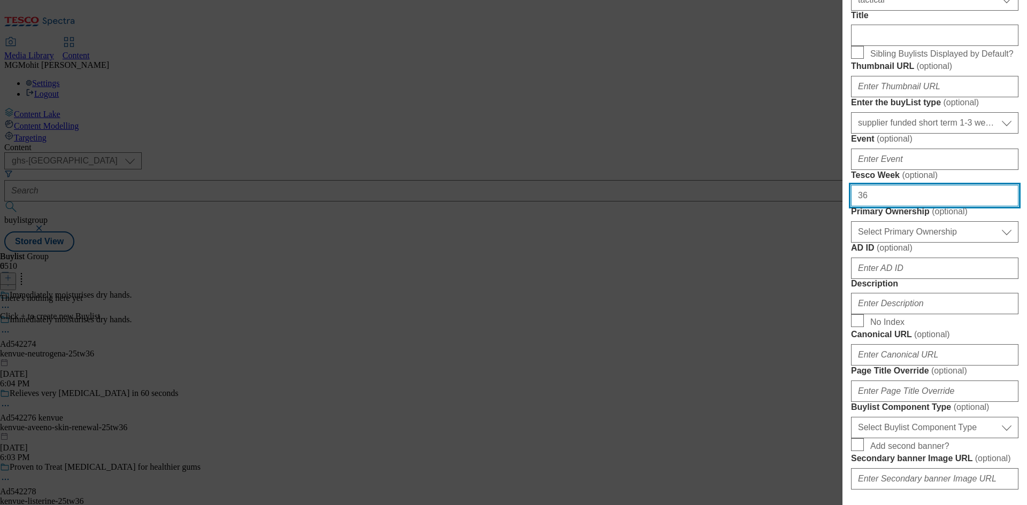
type input "36"
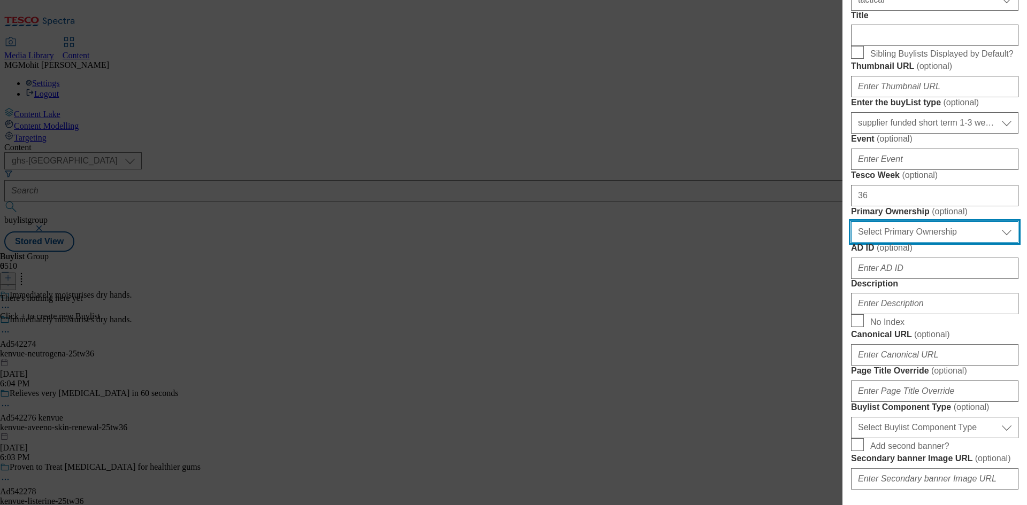
click at [906, 243] on select "Select Primary Ownership tesco dunnhumby" at bounding box center [934, 231] width 167 height 21
select select "dunnhumby"
click at [851, 243] on select "Select Primary Ownership tesco dunnhumby" at bounding box center [934, 231] width 167 height 21
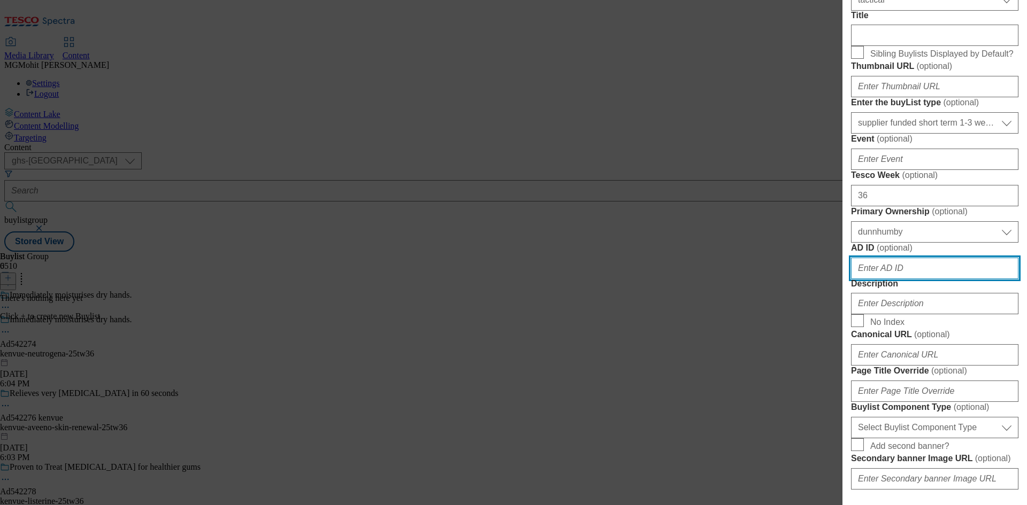
click at [887, 279] on input "AD ID ( optional )" at bounding box center [934, 268] width 167 height 21
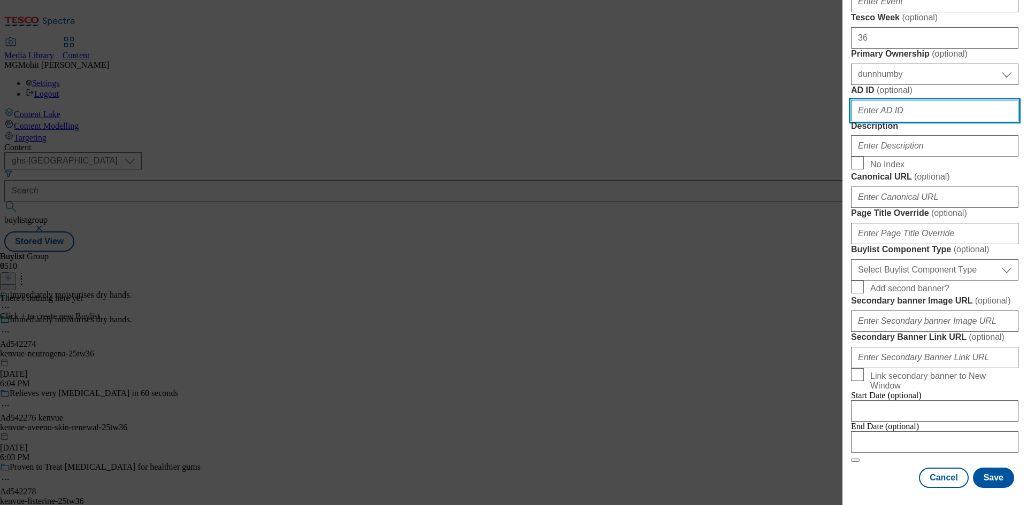
scroll to position [588, 0]
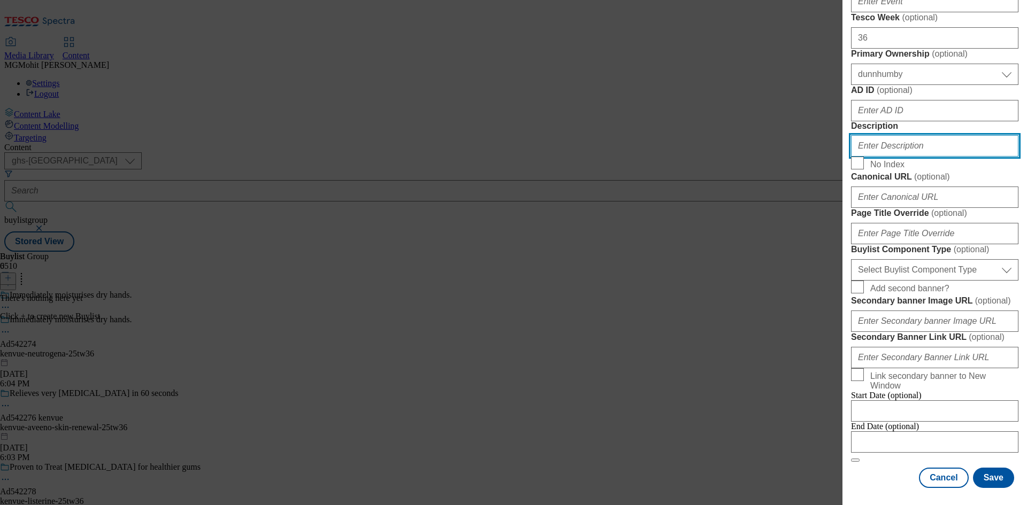
click at [893, 157] on input "Description" at bounding box center [934, 145] width 167 height 21
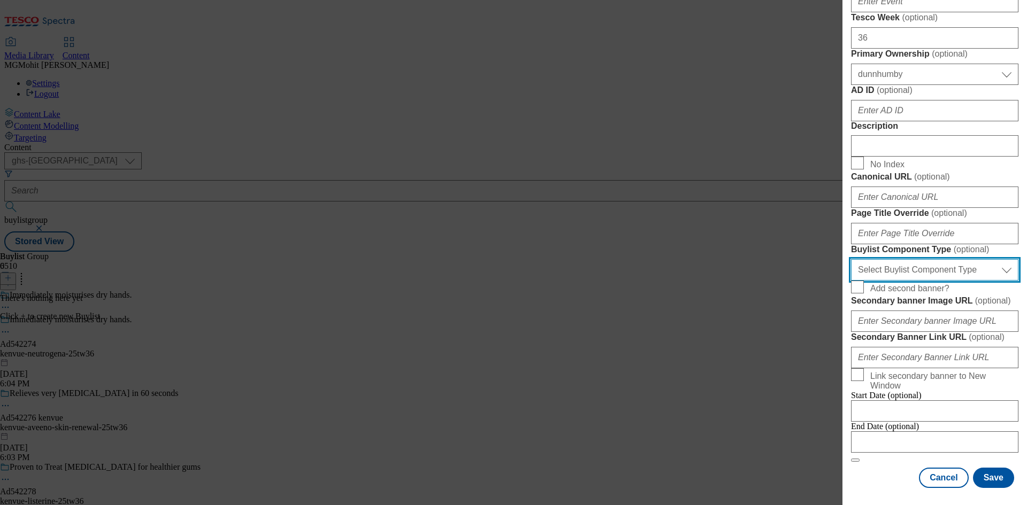
click at [923, 259] on select "Select Buylist Component Type Banner Competition Header Meal" at bounding box center [934, 269] width 167 height 21
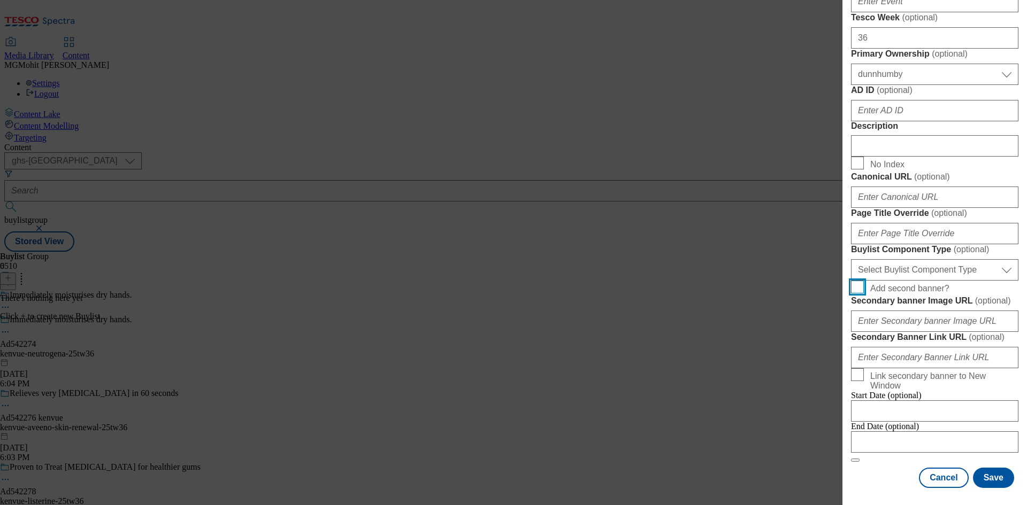
scroll to position [834, 0]
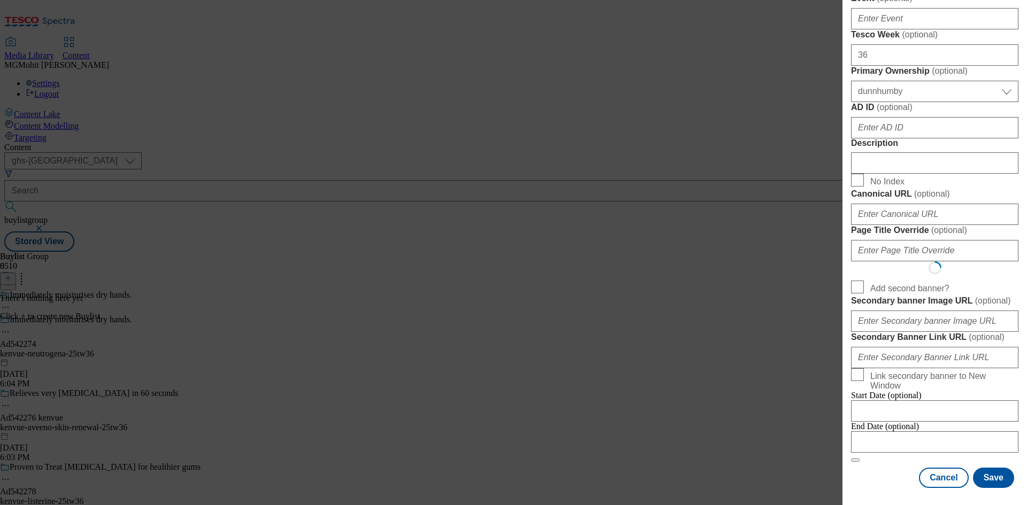
select select "Banner"
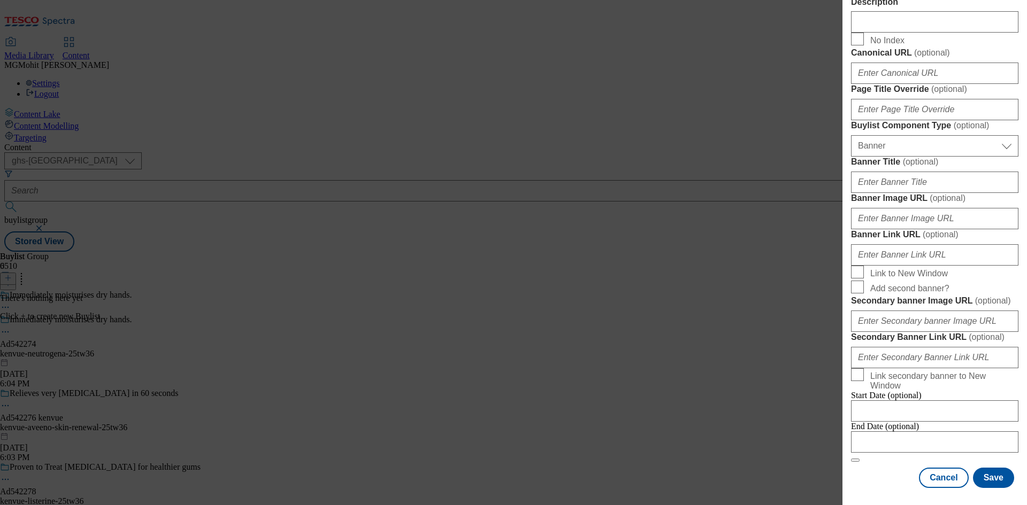
scroll to position [1060, 0]
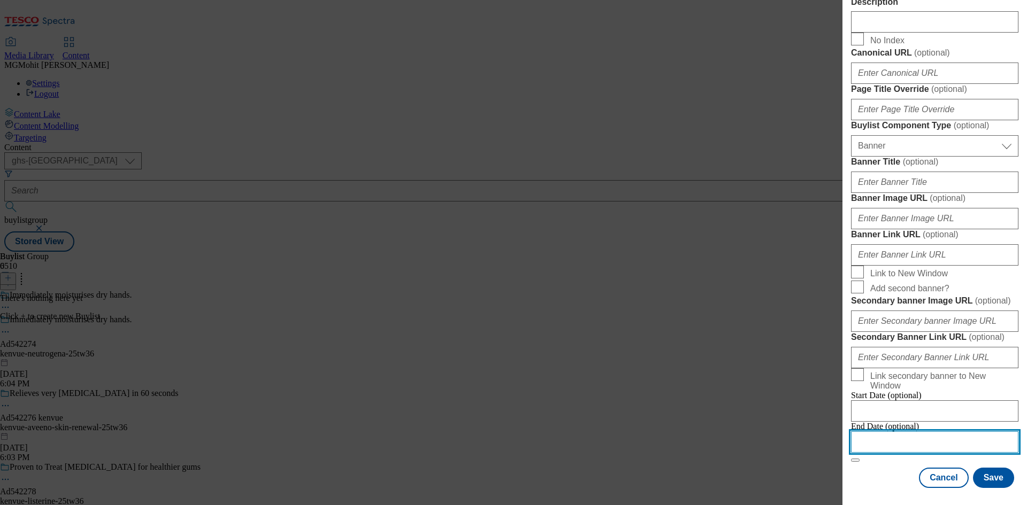
click at [918, 434] on input "Modal" at bounding box center [934, 442] width 167 height 21
select select "2025"
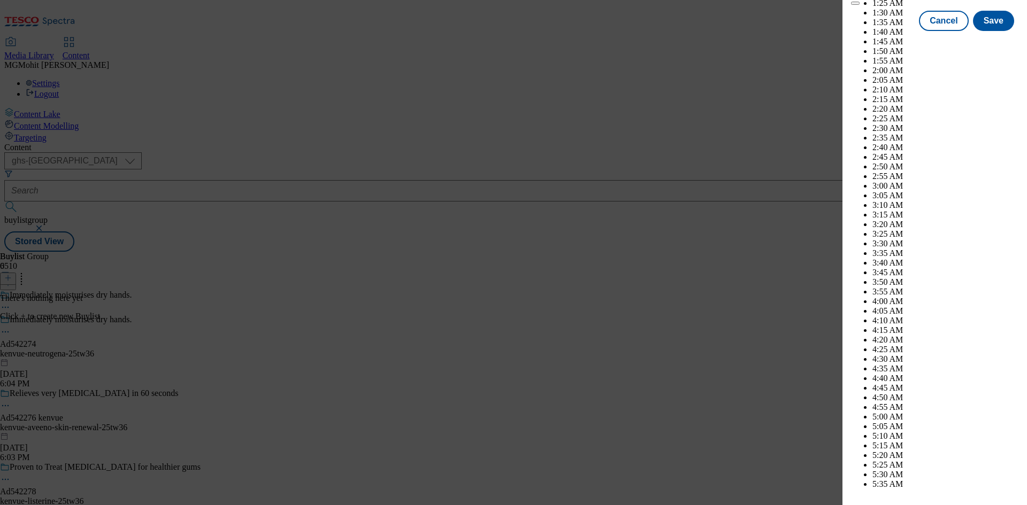
scroll to position [4268, 0]
select select "February"
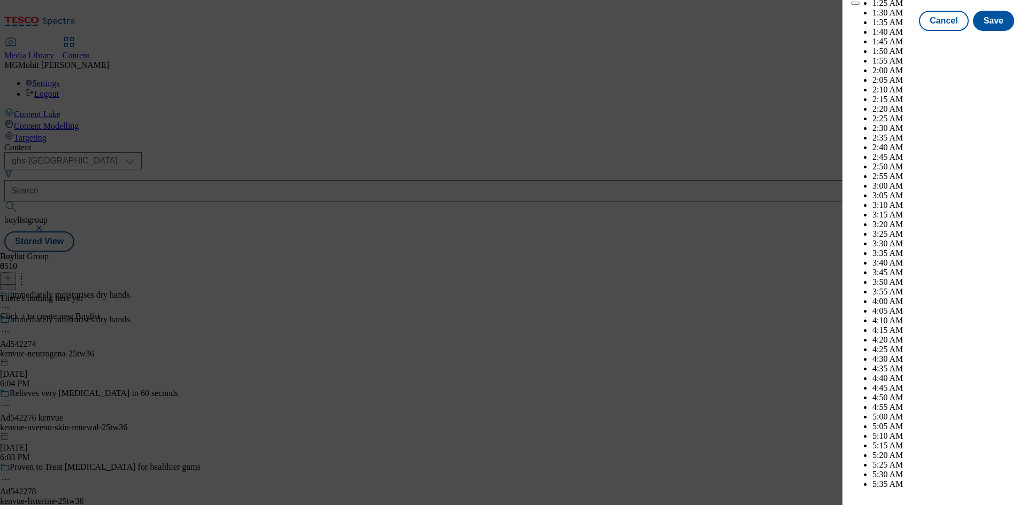
select select "2026"
click at [1013, 295] on div "Add new Buylist Locale Select locale English Welsh Tags Select Tags fnf marketp…" at bounding box center [934, 245] width 185 height 490
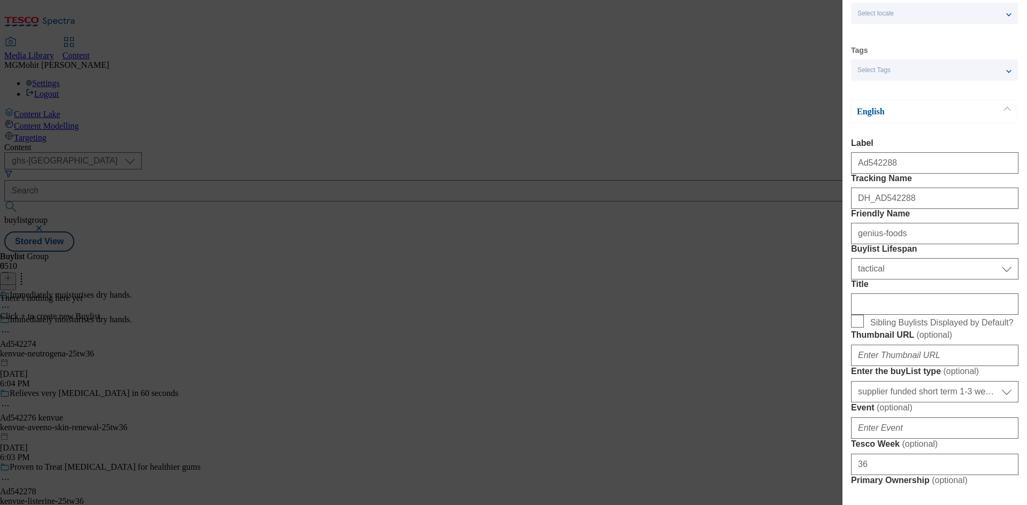
scroll to position [0, 0]
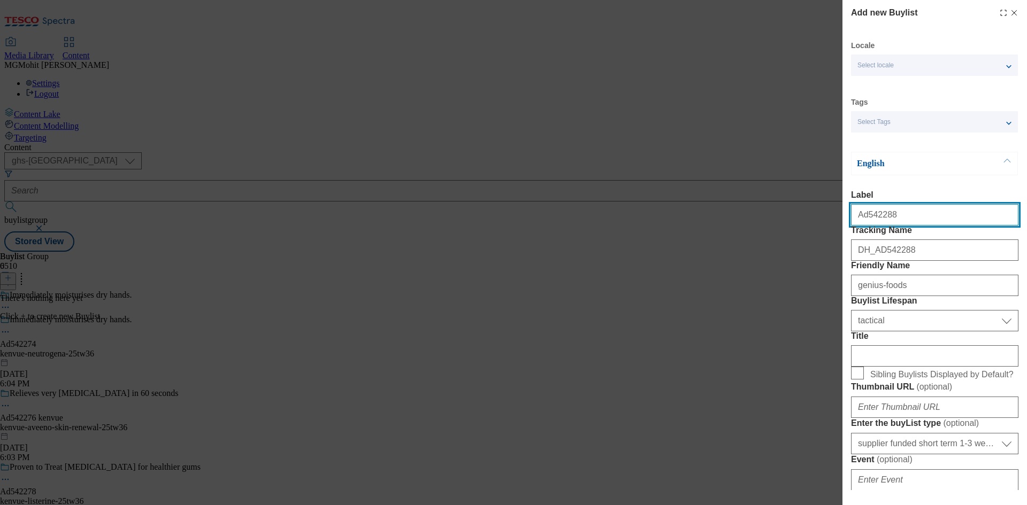
drag, startPoint x: 912, startPoint y: 224, endPoint x: 865, endPoint y: 227, distance: 46.6
click at [865, 226] on input "Ad542288" at bounding box center [934, 214] width 167 height 21
paste input "74"
type input "Ad542274"
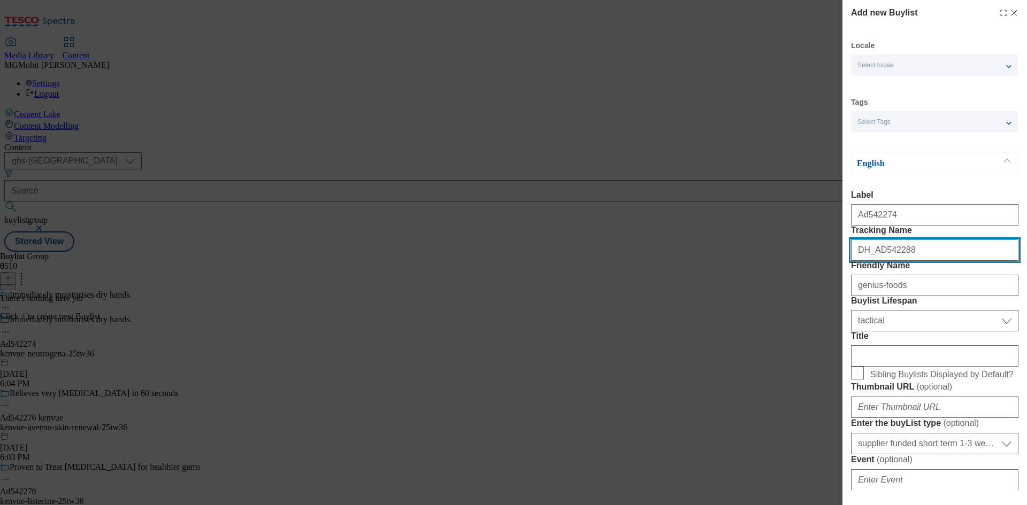
drag, startPoint x: 932, startPoint y: 274, endPoint x: 878, endPoint y: 285, distance: 55.6
click at [878, 261] on div "DH_AD542288" at bounding box center [934, 248] width 167 height 26
paste input "74"
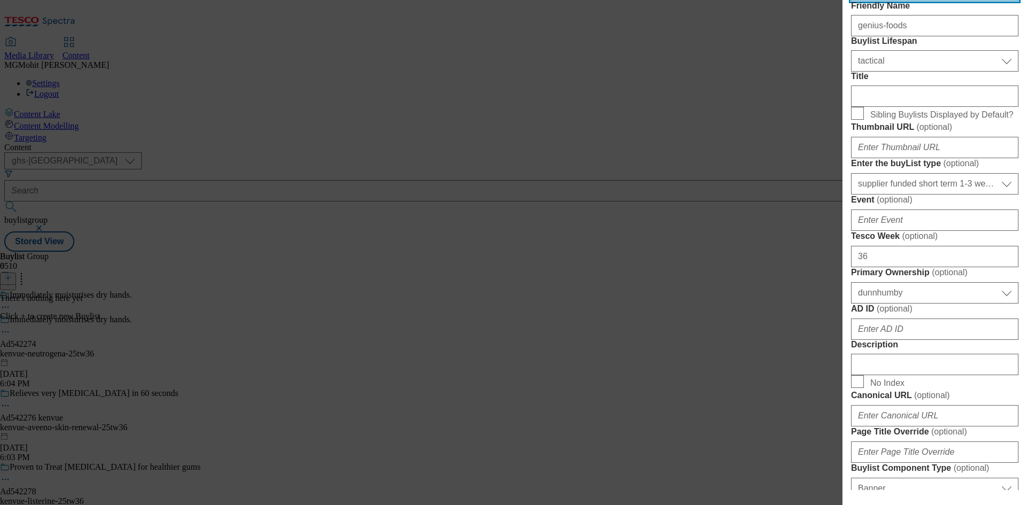
scroll to position [481, 0]
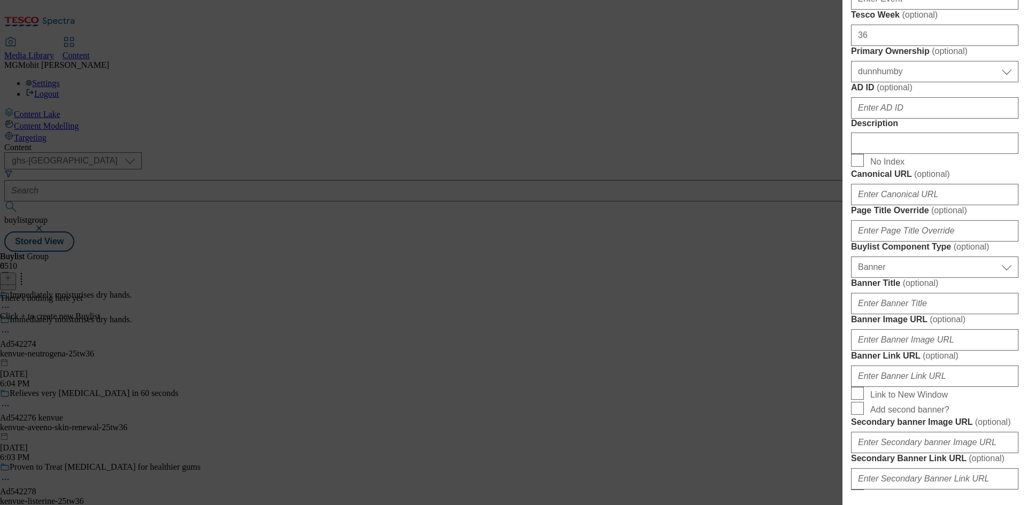
type input "DH_AD542274"
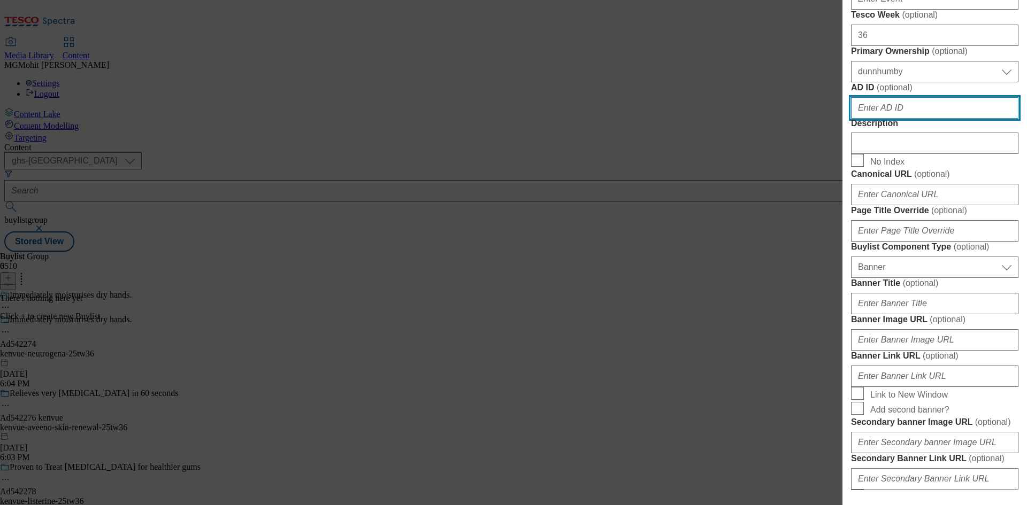
click at [895, 119] on input "AD ID ( optional )" at bounding box center [934, 107] width 167 height 21
paste input "542274"
type input "542274"
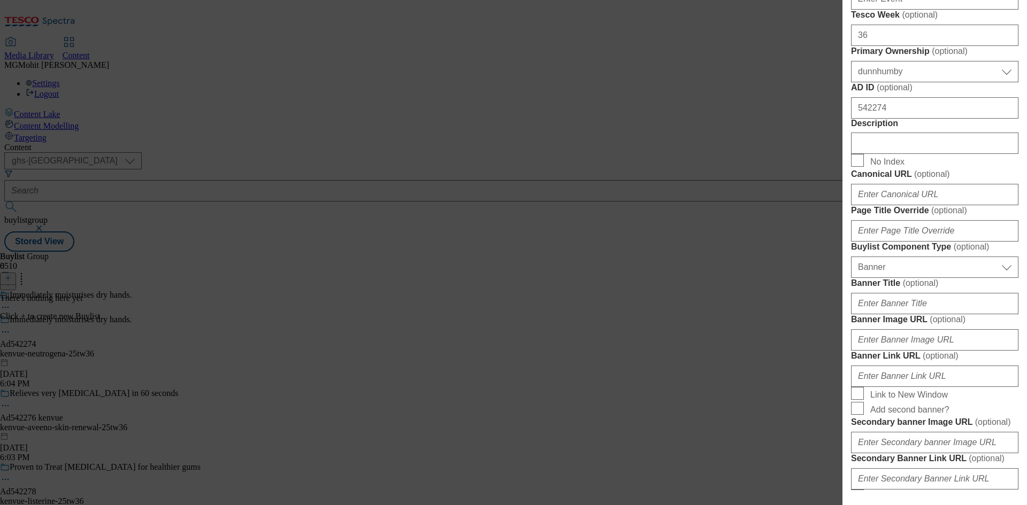
click at [932, 167] on span "No Index" at bounding box center [942, 160] width 144 height 13
click at [864, 167] on input "No Index" at bounding box center [857, 160] width 13 height 13
checkbox input "true"
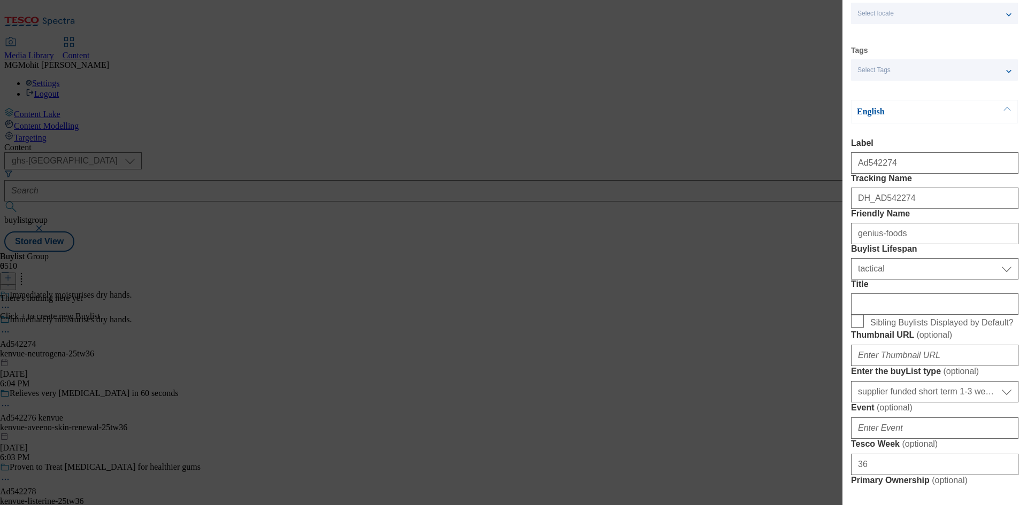
scroll to position [0, 0]
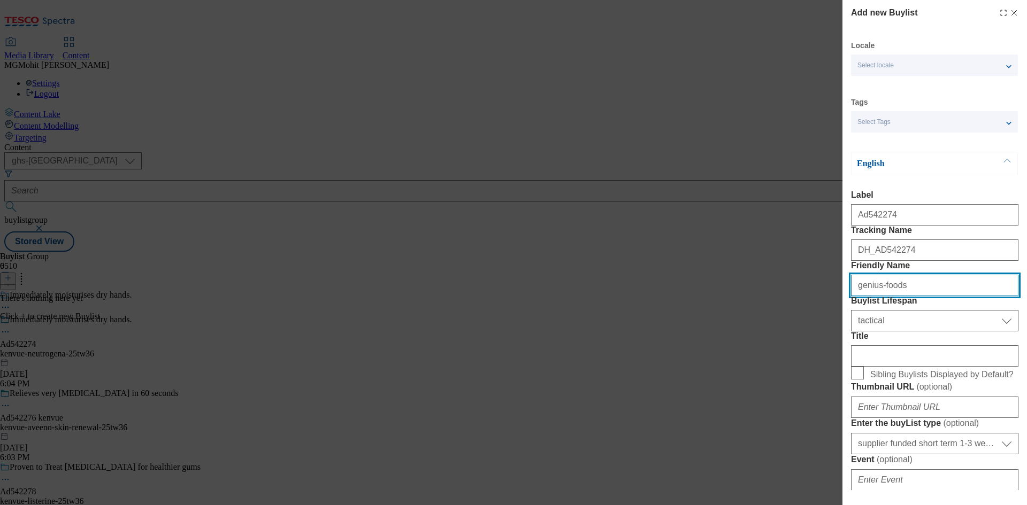
drag, startPoint x: 911, startPoint y: 330, endPoint x: 814, endPoint y: 331, distance: 96.8
click at [818, 331] on div "Add new Buylist Locale Select locale English Welsh Tags Select Tags fnf marketp…" at bounding box center [513, 252] width 1027 height 505
paste input "kenvue-neutrogena"
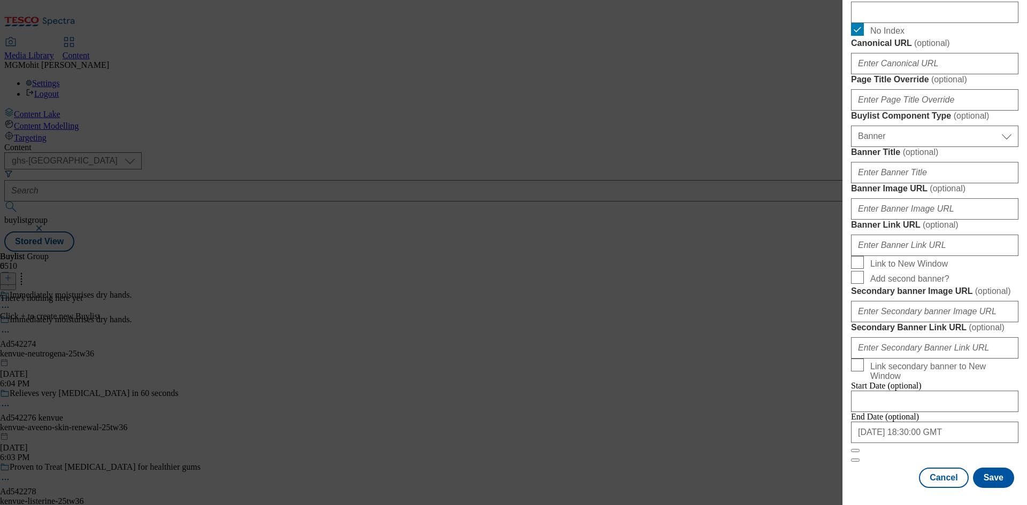
scroll to position [1060, 0]
type input "kenvue-neutrogena"
click at [992, 473] on button "Save" at bounding box center [993, 478] width 41 height 20
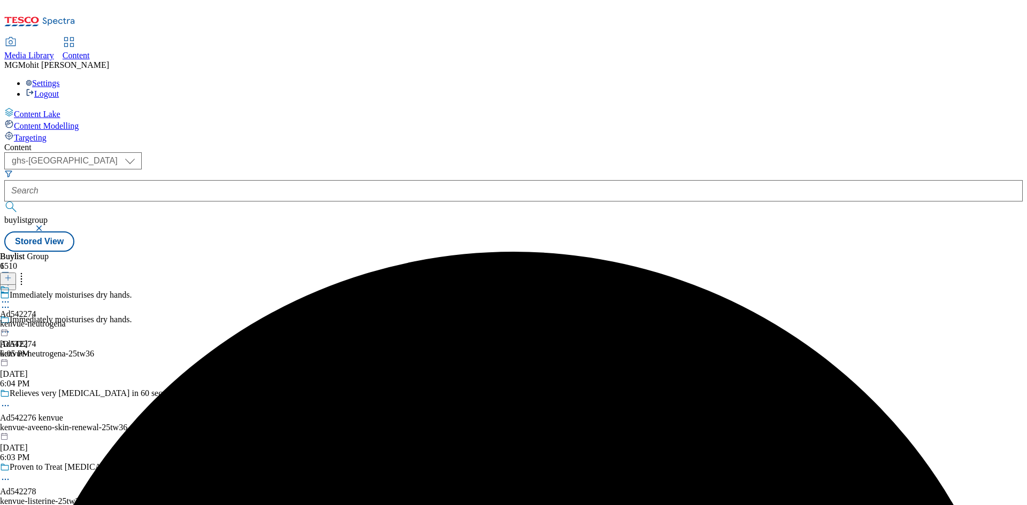
click at [66, 285] on div "Ad542274 kenvue-neutrogena Oct 13, 2025 6:05 PM" at bounding box center [33, 322] width 66 height 74
click at [12, 274] on icon at bounding box center [7, 277] width 7 height 7
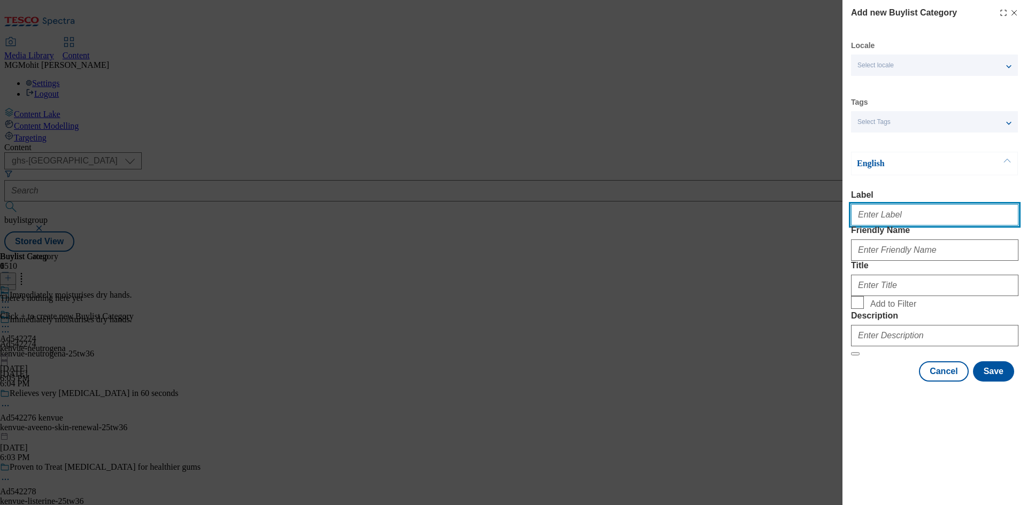
click at [871, 219] on input "Label" at bounding box center [934, 214] width 167 height 21
paste input "Ad542288"
type input "Ad542288"
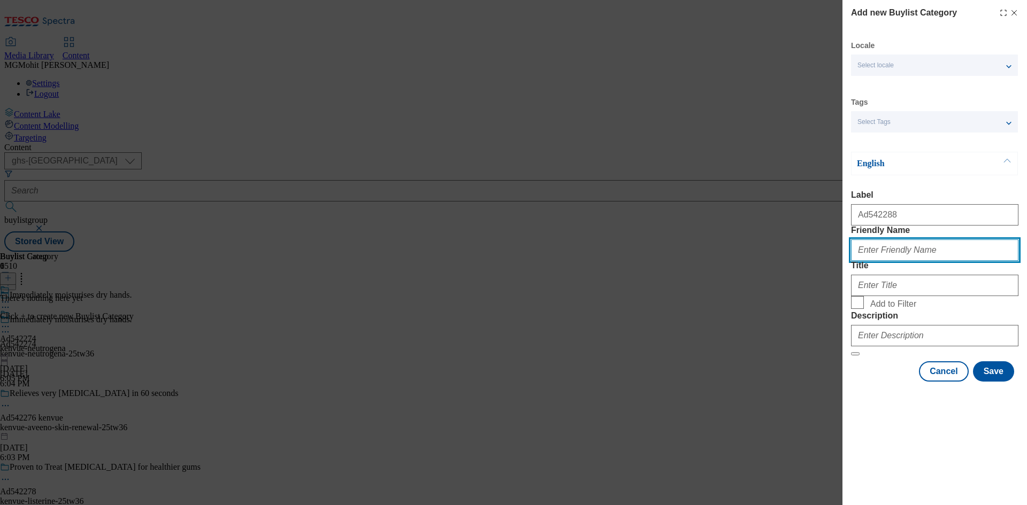
click at [883, 261] on input "Friendly Name" at bounding box center [934, 250] width 167 height 21
paste input "genius-foods"
type input "genius-foods"
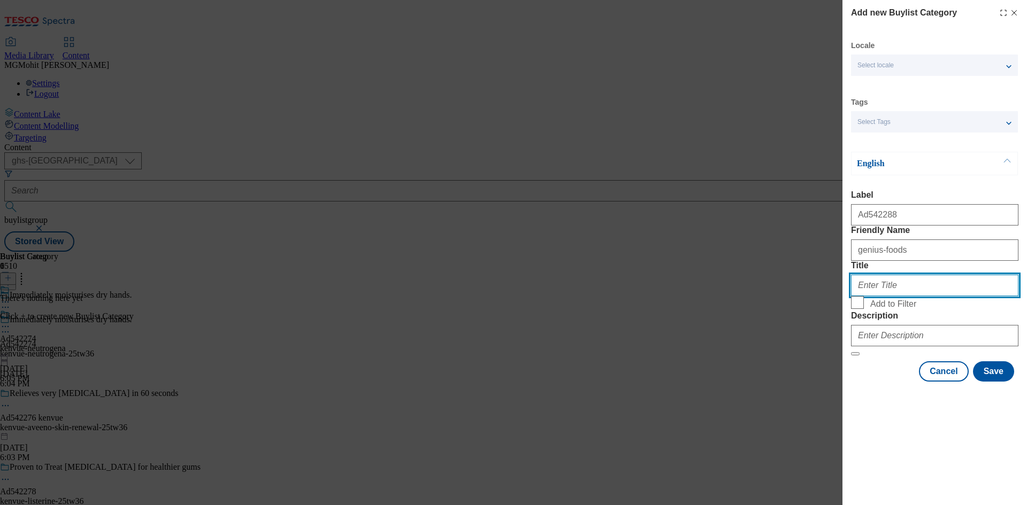
click at [888, 296] on input "Title" at bounding box center [934, 285] width 167 height 21
paste input "Genius Foods"
type input "Genius Foods"
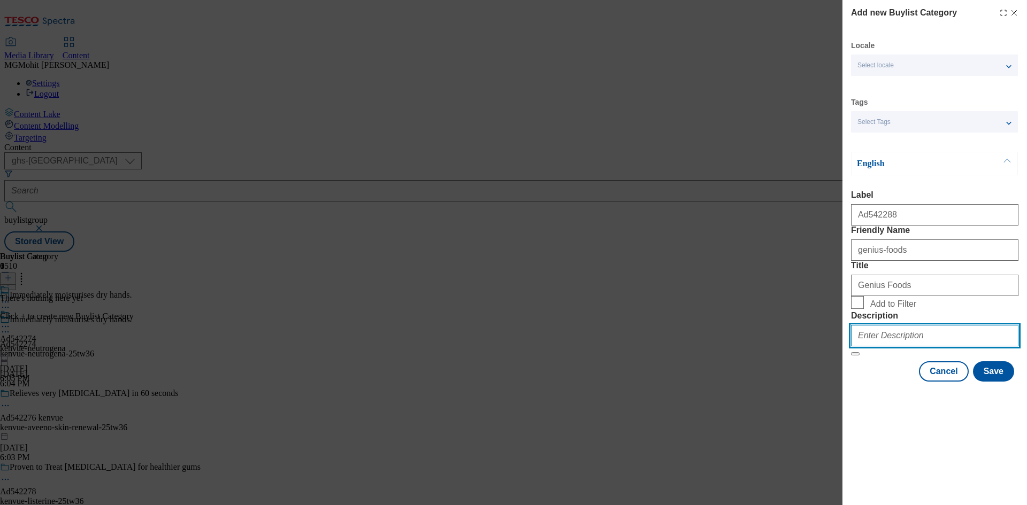
click at [880, 347] on input "Description" at bounding box center [934, 335] width 167 height 21
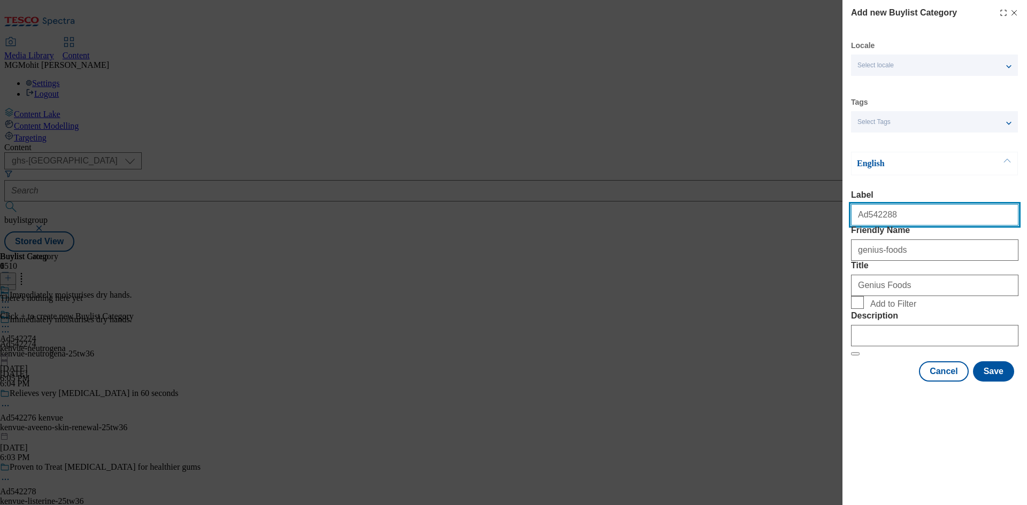
drag, startPoint x: 912, startPoint y: 219, endPoint x: 864, endPoint y: 226, distance: 48.1
click at [864, 226] on input "Ad542288" at bounding box center [934, 214] width 167 height 21
paste input "74"
type input "Ad542274"
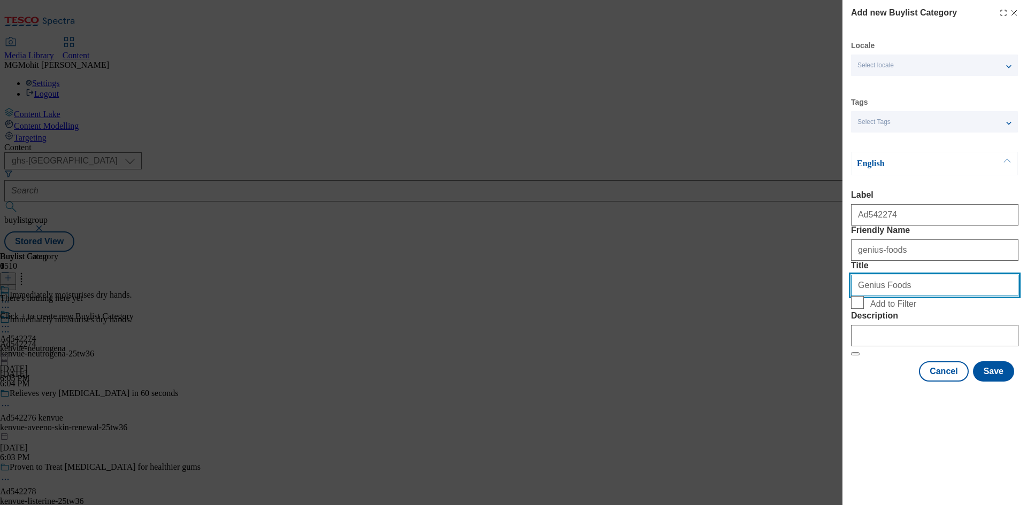
drag, startPoint x: 910, startPoint y: 329, endPoint x: 832, endPoint y: 330, distance: 78.1
click at [832, 330] on div "Add new Buylist Category Locale Select locale English Welsh Tags Select Tags fn…" at bounding box center [513, 252] width 1027 height 505
paste input "Kenvue"
type input "Kenvue"
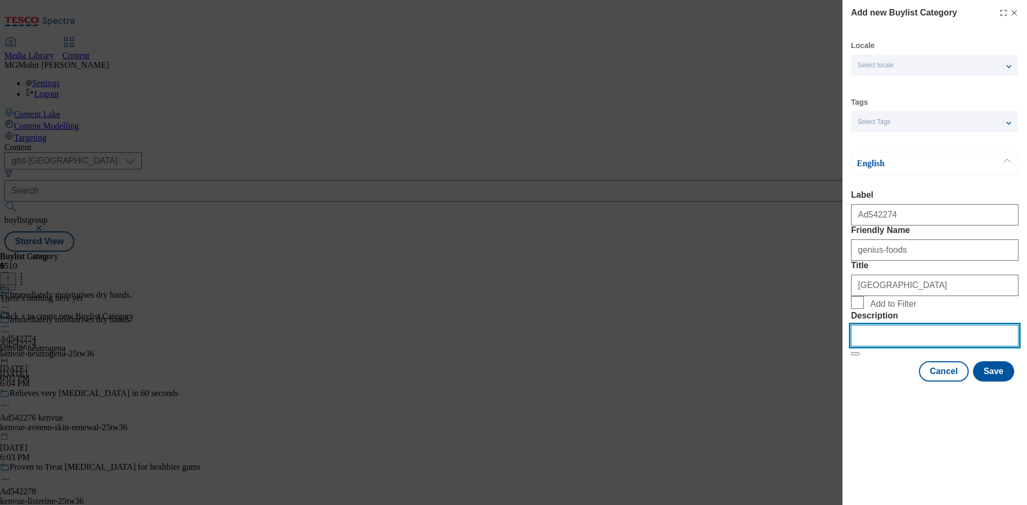
click at [887, 347] on input "Description" at bounding box center [934, 335] width 167 height 21
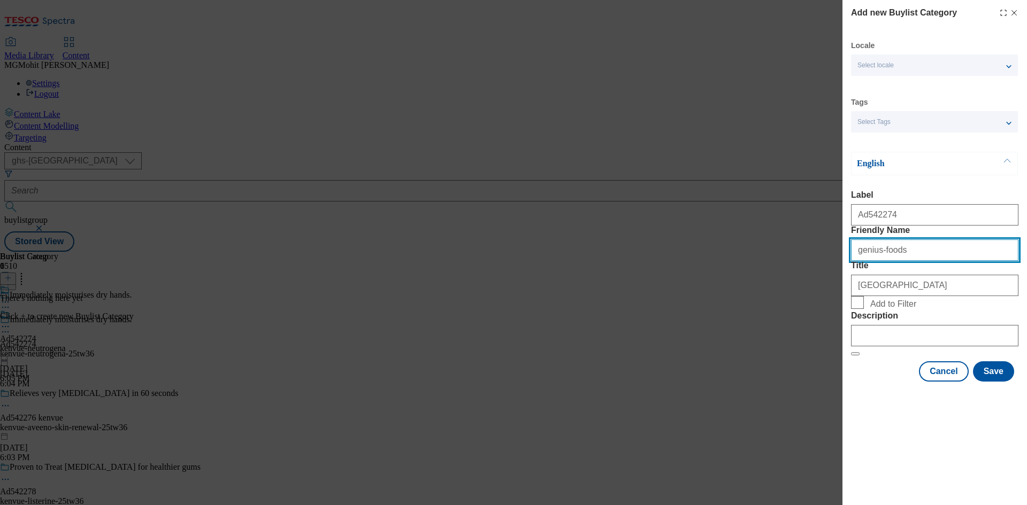
drag, startPoint x: 905, startPoint y: 271, endPoint x: 805, endPoint y: 268, distance: 100.0
click at [805, 268] on div "Add new Buylist Category Locale Select locale English Welsh Tags Select Tags fn…" at bounding box center [513, 252] width 1027 height 505
paste input "kenvue-neutrogena"
type input "kenvue-neutrogena"
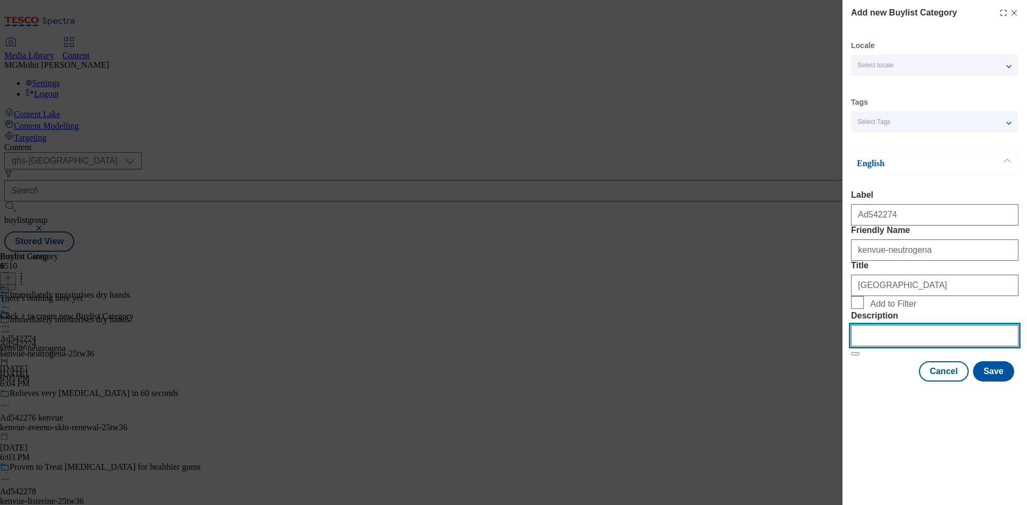
click at [901, 347] on input "Description" at bounding box center [934, 335] width 167 height 21
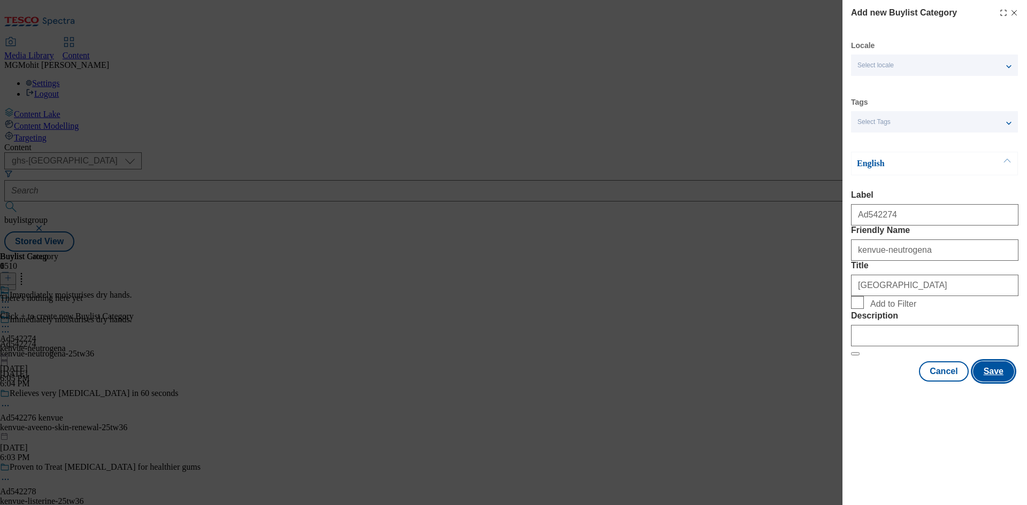
click at [992, 382] on button "Save" at bounding box center [993, 372] width 41 height 20
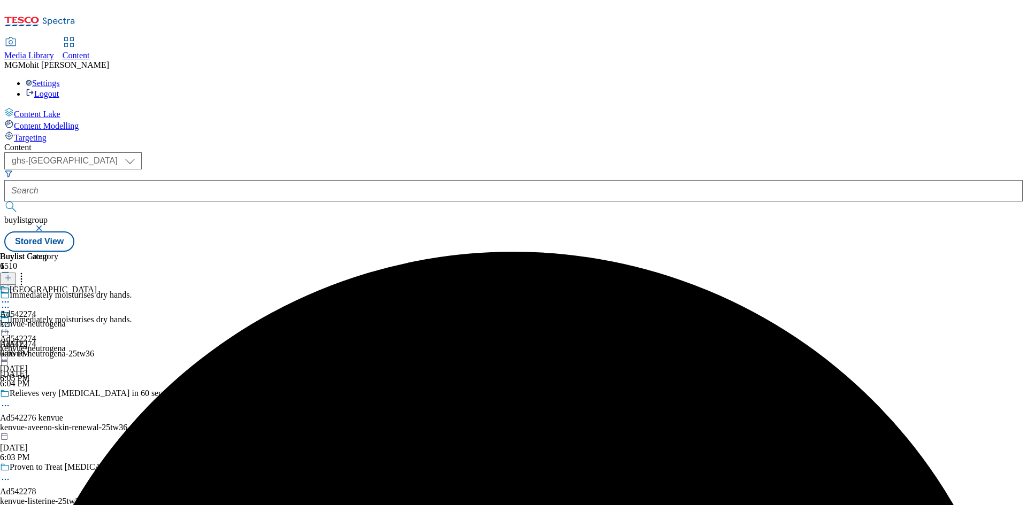
click at [97, 319] on div "kenvue-neutrogena" at bounding box center [48, 324] width 97 height 10
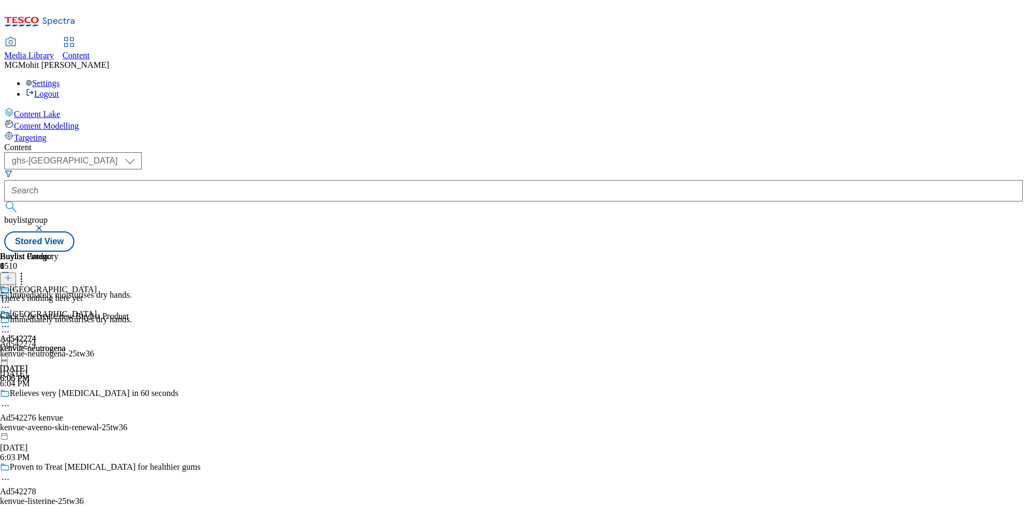
click at [12, 274] on icon at bounding box center [7, 277] width 7 height 7
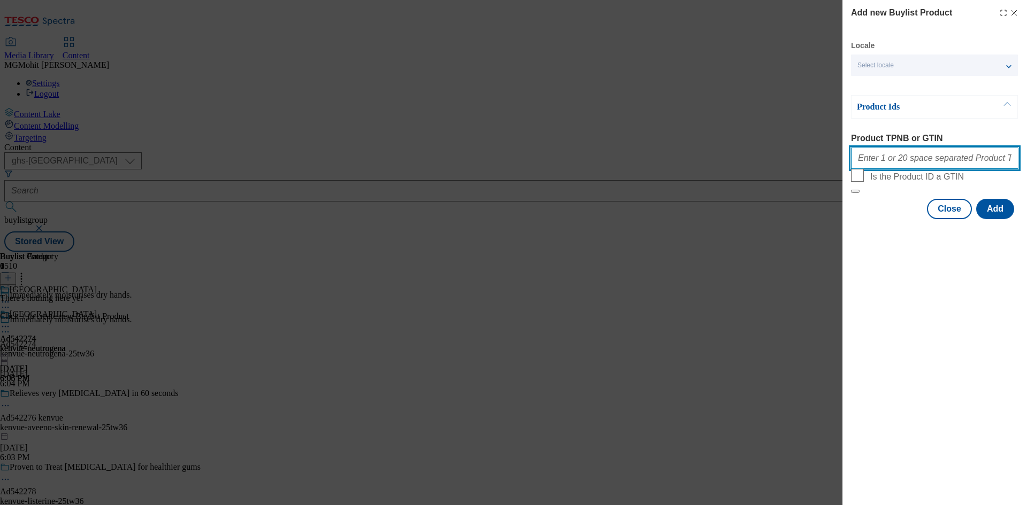
click at [887, 160] on input "Product TPNB or GTIN" at bounding box center [934, 158] width 167 height 21
paste input "59787130 57741677, 59787130 57741677, 59787130 57741677, 59787130 57741677, 597…"
type input "59787130 57741677, 59787130 57741677, 59787130 57741677, 59787130 57741677, 597…"
click at [991, 219] on button "Add" at bounding box center [995, 209] width 38 height 20
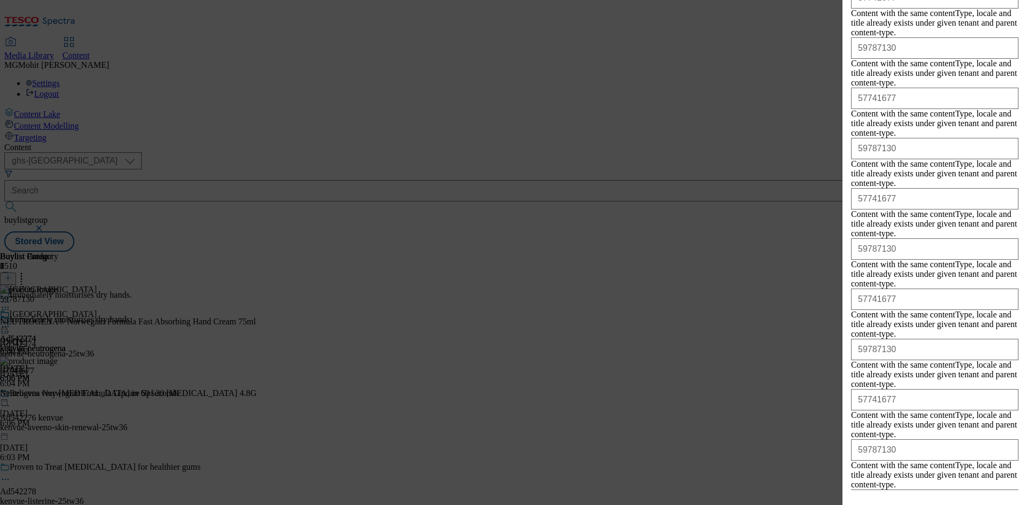
scroll to position [4140, 0]
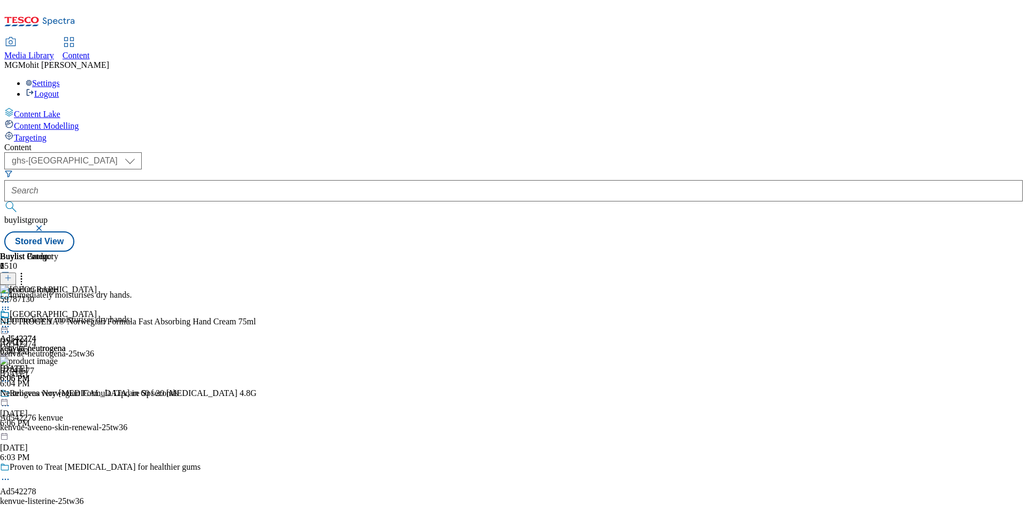
click at [11, 327] on icon at bounding box center [5, 332] width 11 height 11
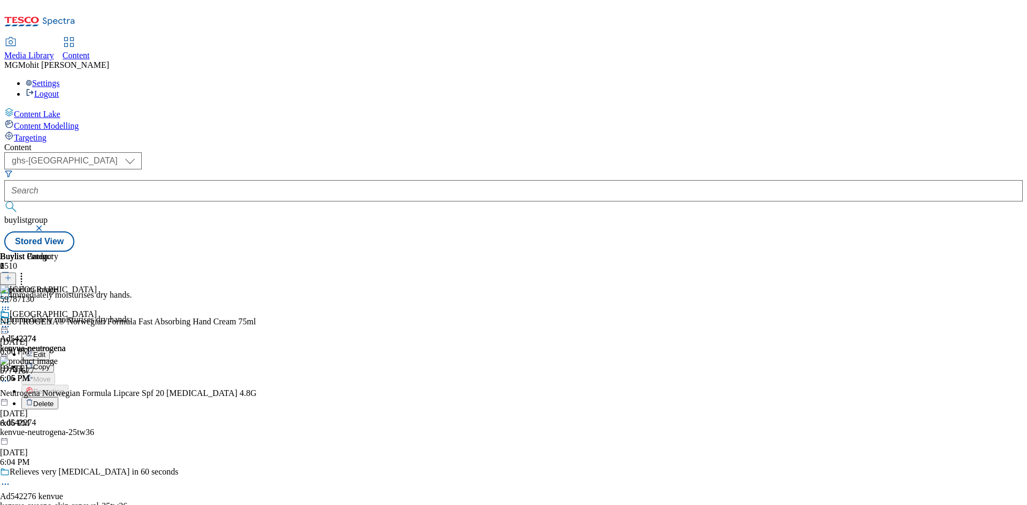
click at [50, 348] on button "Edit" at bounding box center [35, 354] width 28 height 12
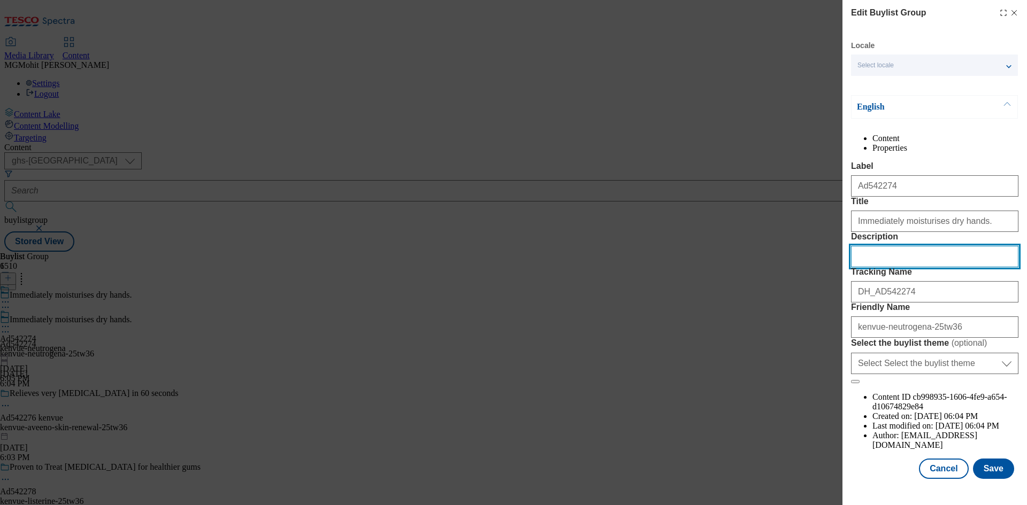
click at [890, 267] on input "Description" at bounding box center [934, 256] width 167 height 21
paste input "NEUTROGENA® Norwegian Formula Fast Absorbing Hand Cream 75ml"
type input "NEUTROGENA® Norwegian Formula Fast Absorbing Hand Cream 75ml"
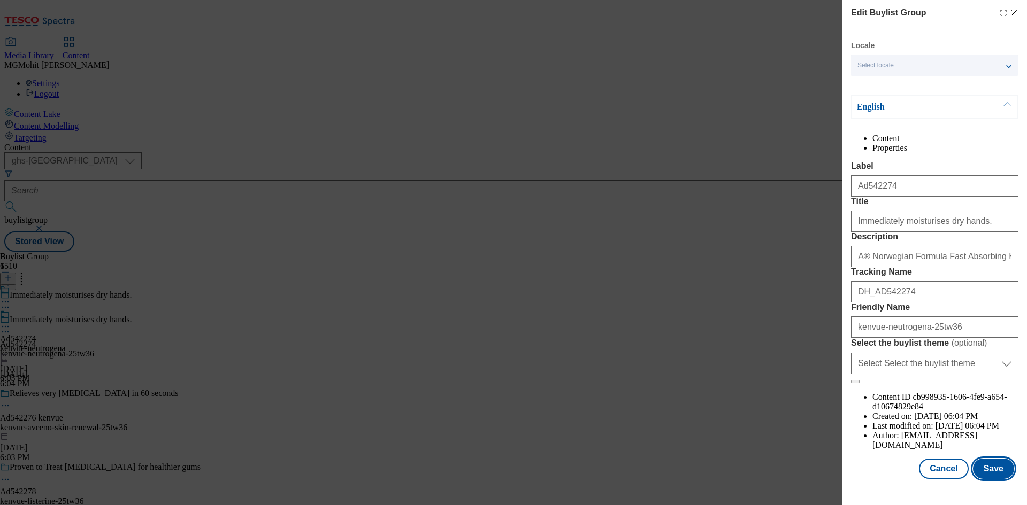
click at [975, 475] on button "Save" at bounding box center [993, 469] width 41 height 20
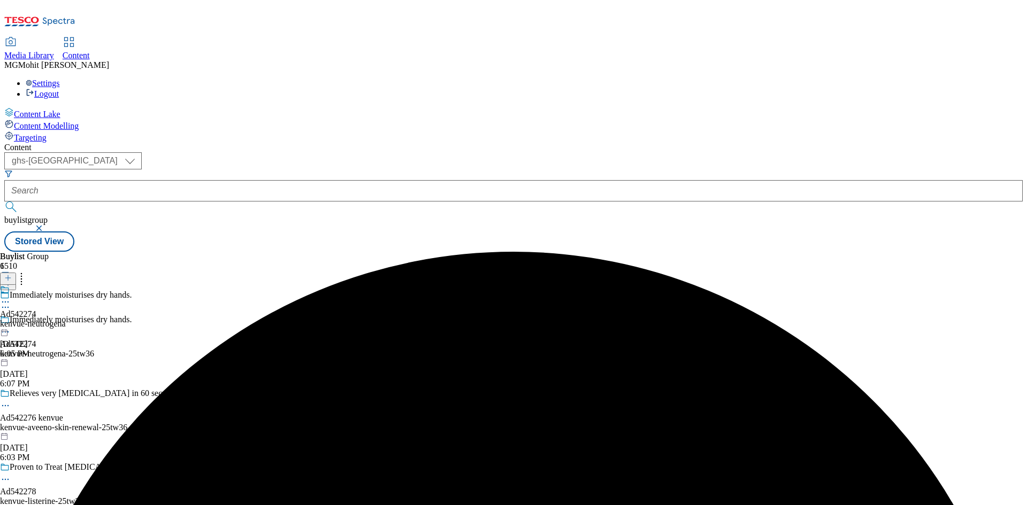
click at [6, 302] on circle at bounding box center [6, 303] width 2 height 2
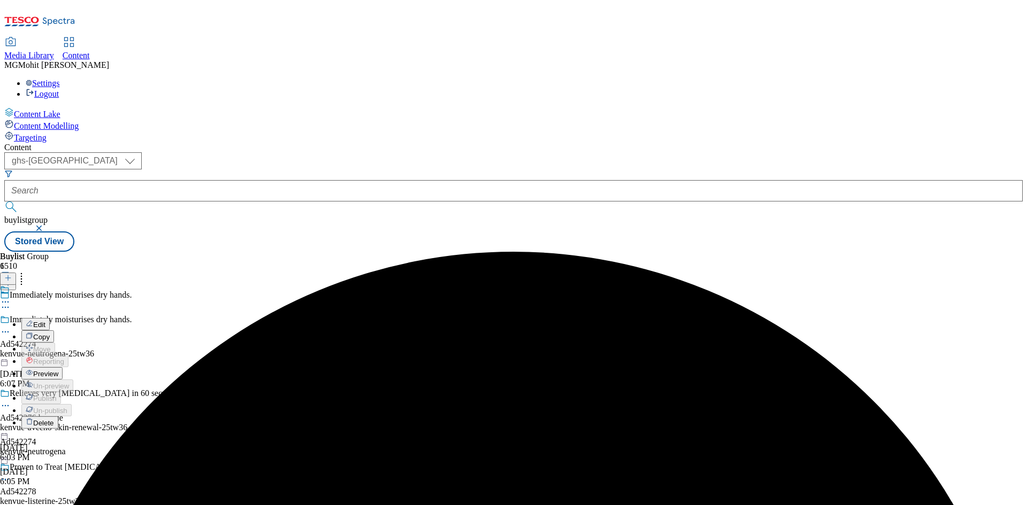
click at [50, 318] on button "Edit" at bounding box center [35, 324] width 28 height 12
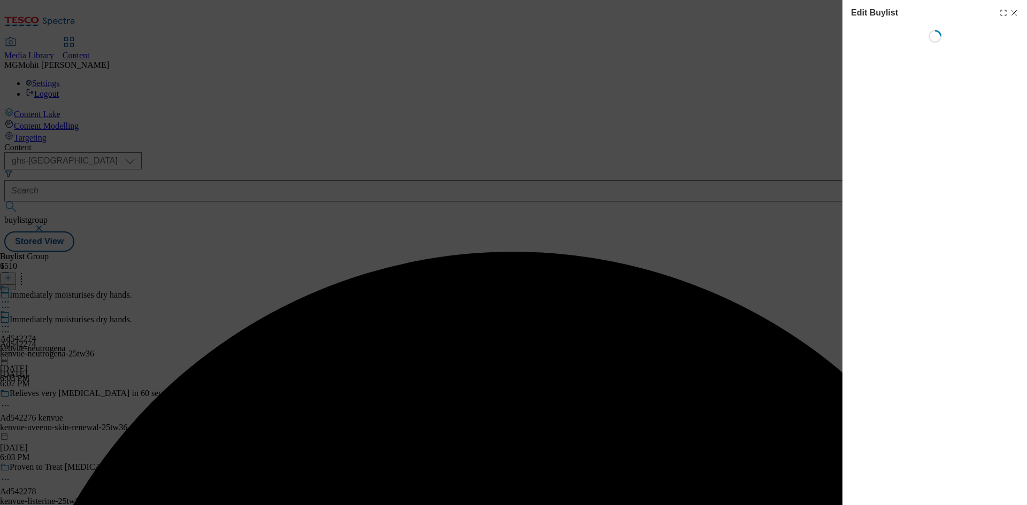
select select "tactical"
select select "supplier funded short term 1-3 weeks"
select select "dunnhumby"
select select "Banner"
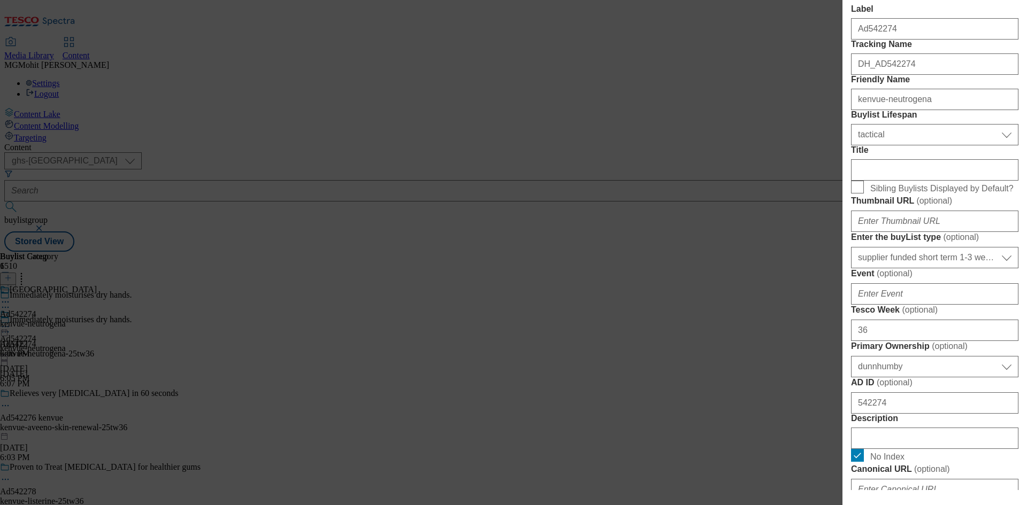
scroll to position [535, 0]
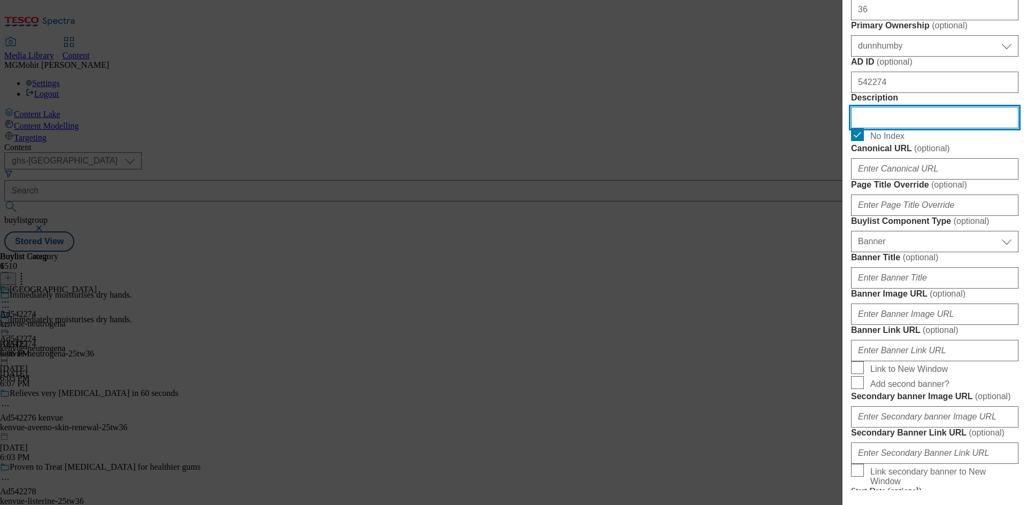
click at [885, 128] on input "Description" at bounding box center [934, 117] width 167 height 21
paste input "NEUTROGENA® Norwegian Formula Fast Absorbing Hand Cream 75ml"
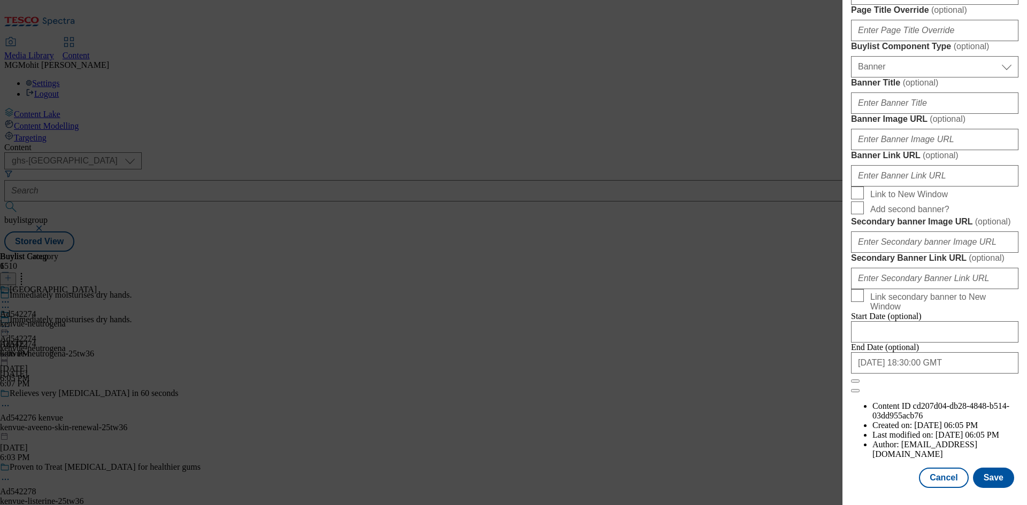
scroll to position [1107, 0]
type input "NEUTROGENA® Norwegian Formula Fast Absorbing Hand Cream 75ml"
click at [984, 470] on button "Save" at bounding box center [993, 478] width 41 height 20
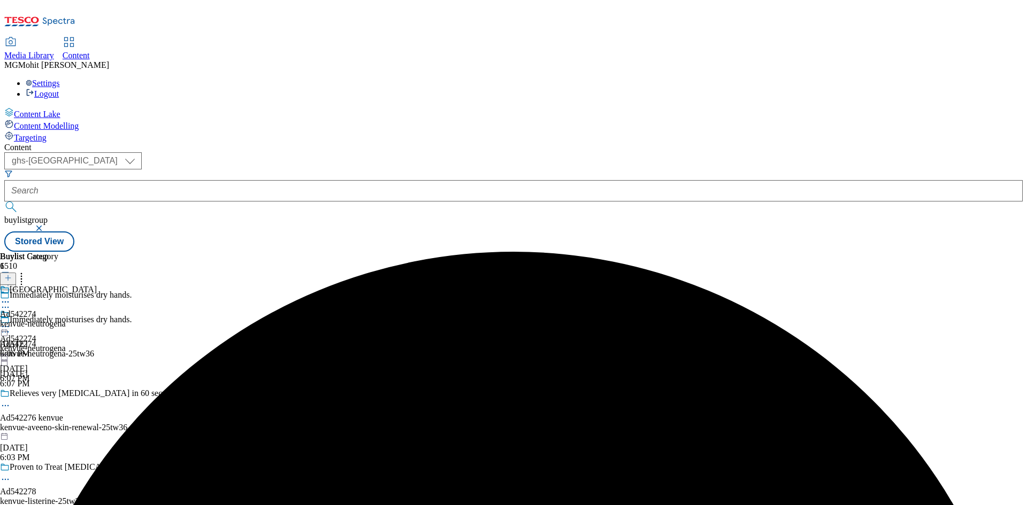
click at [11, 297] on icon at bounding box center [5, 302] width 11 height 11
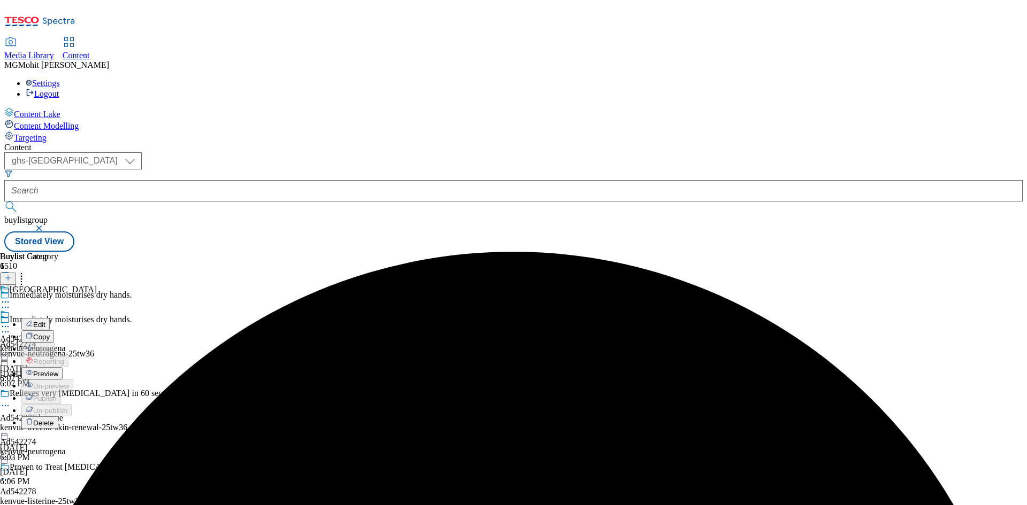
click at [97, 318] on li "Edit" at bounding box center [58, 324] width 75 height 12
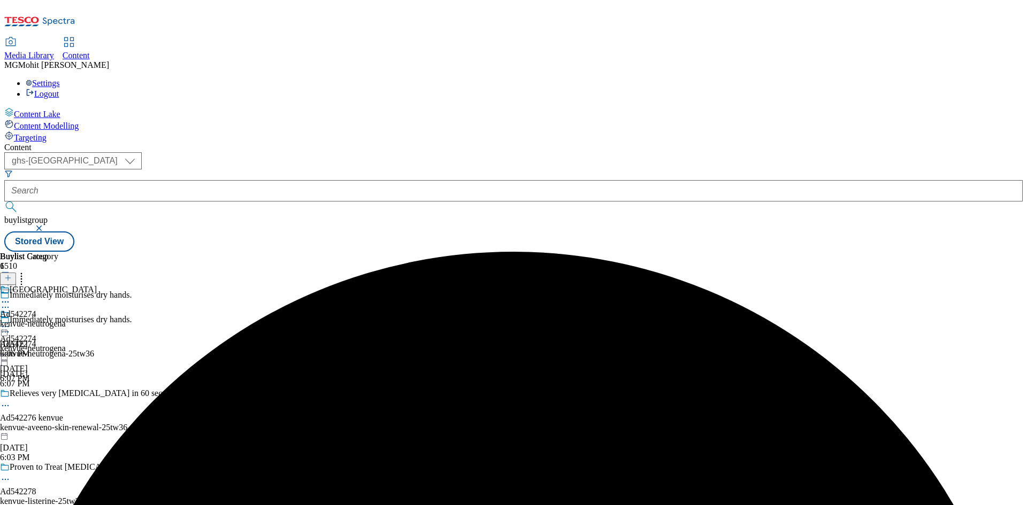
click at [97, 285] on div "Kenvue Ad542274 kenvue-neutrogena Oct 13, 2025 6:06 PM" at bounding box center [48, 322] width 97 height 74
click at [11, 321] on icon at bounding box center [5, 326] width 11 height 11
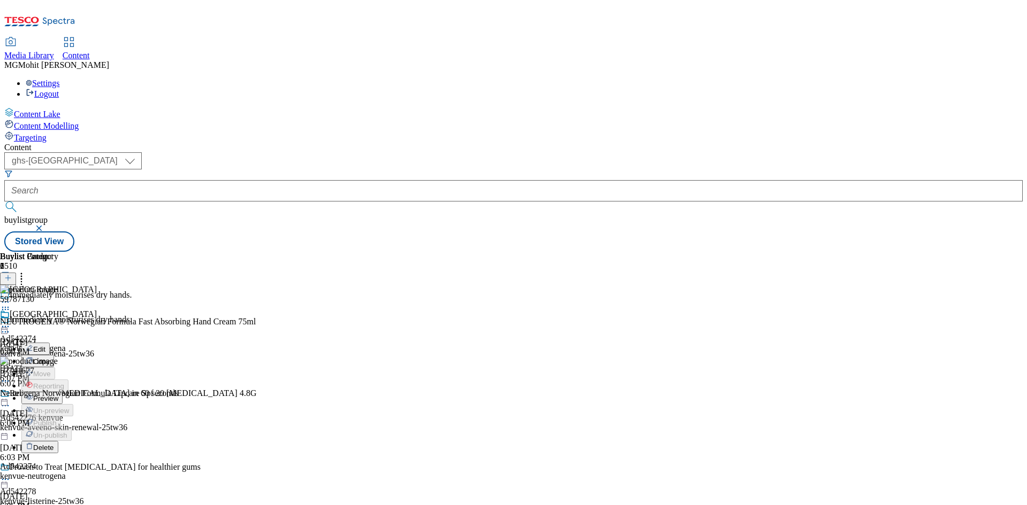
click at [50, 343] on button "Edit" at bounding box center [35, 349] width 28 height 12
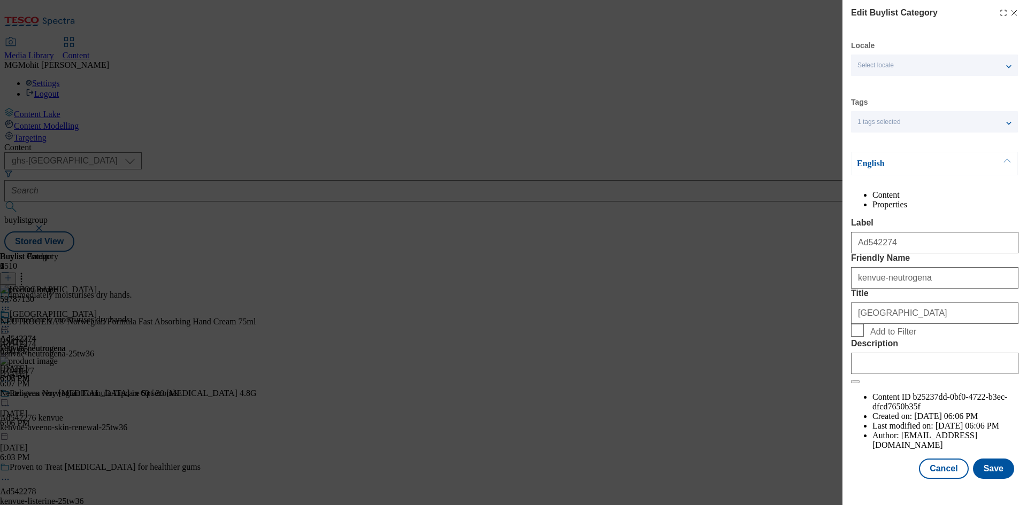
scroll to position [21, 0]
click at [889, 374] on input "Description" at bounding box center [934, 363] width 167 height 21
paste input "NEUTROGENA® Norwegian Formula Fast Absorbing Hand Cream 75ml"
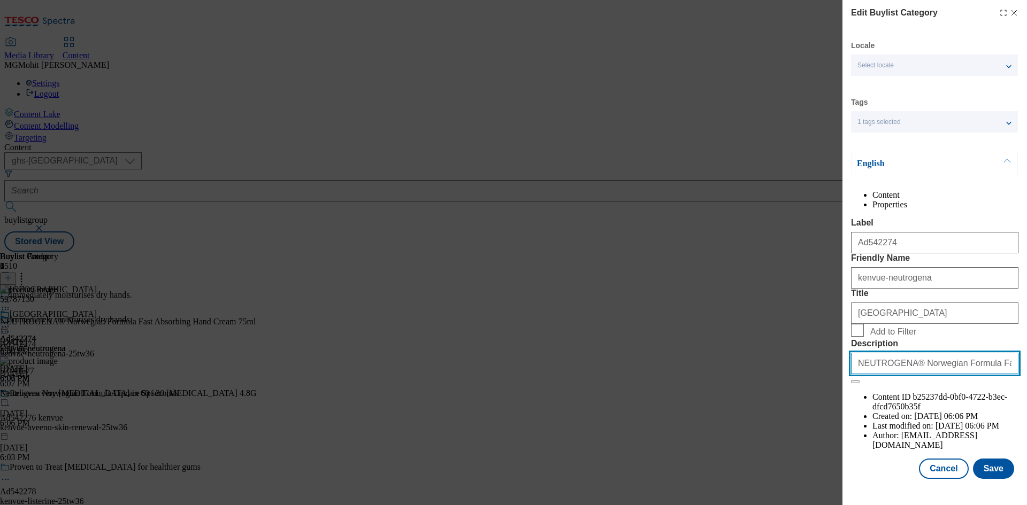
scroll to position [0, 55]
type input "NEUTROGENA® Norwegian Formula Fast Absorbing Hand Cream 75ml"
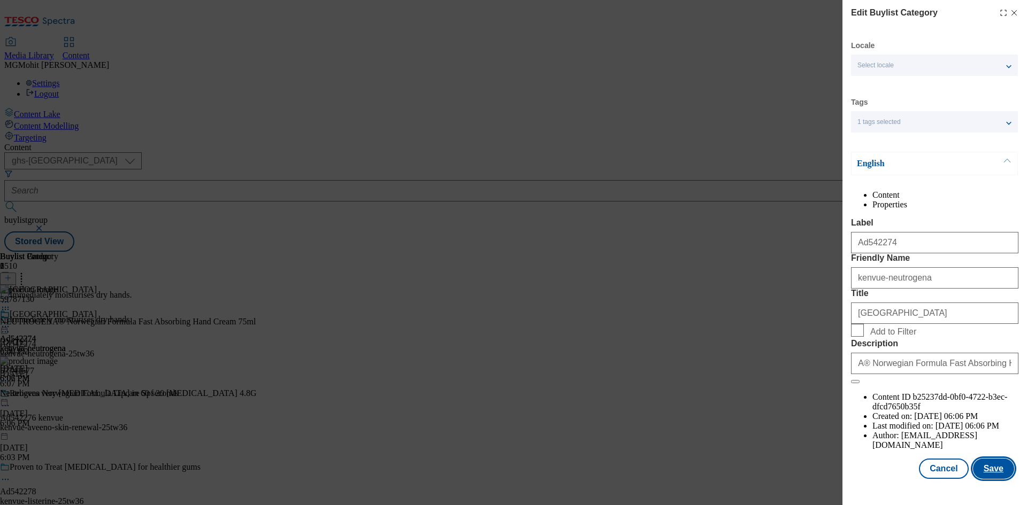
click at [982, 479] on button "Save" at bounding box center [993, 469] width 41 height 20
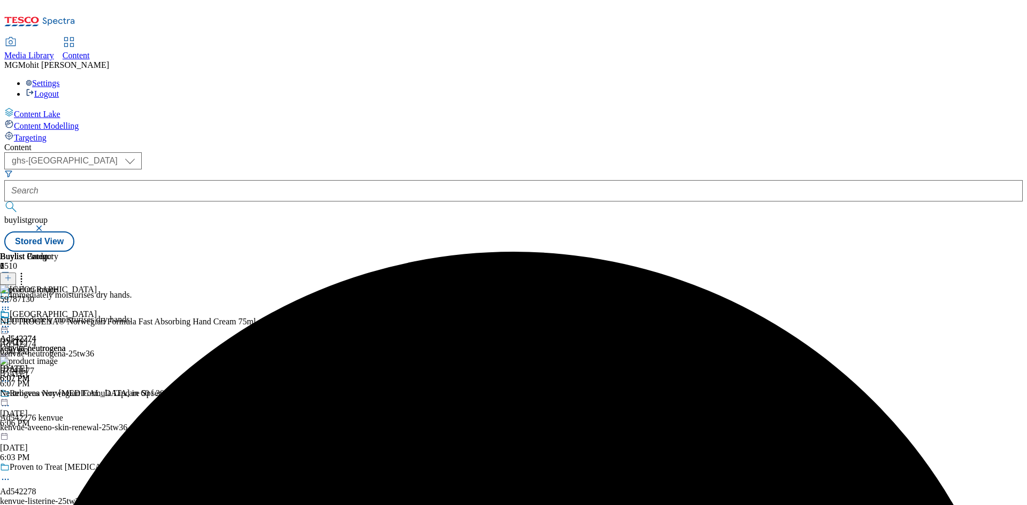
click at [66, 310] on div "Ad542274 kenvue-neutrogena Oct 13, 2025 6:07 PM" at bounding box center [33, 347] width 66 height 74
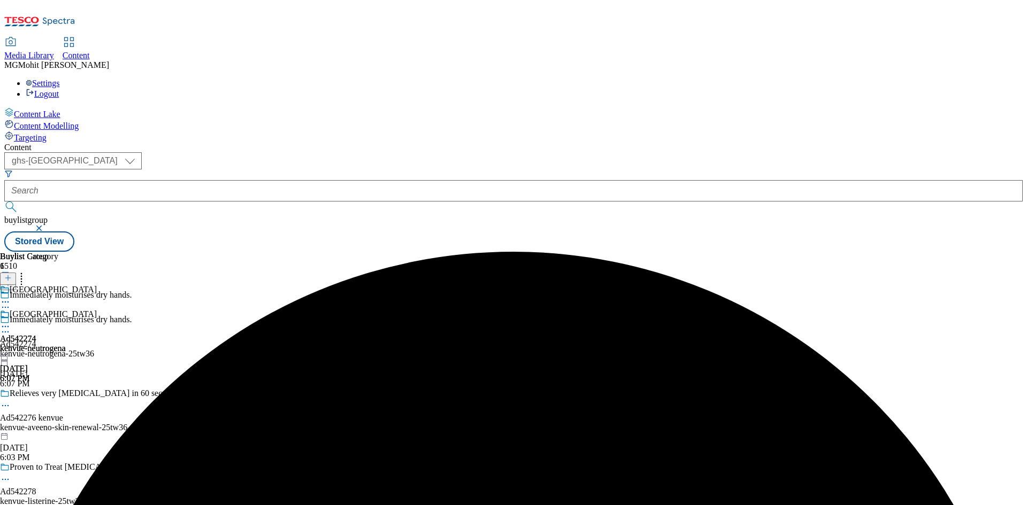
click at [6, 326] on circle at bounding box center [6, 327] width 2 height 2
click at [58, 395] on span "Preview" at bounding box center [45, 399] width 25 height 8
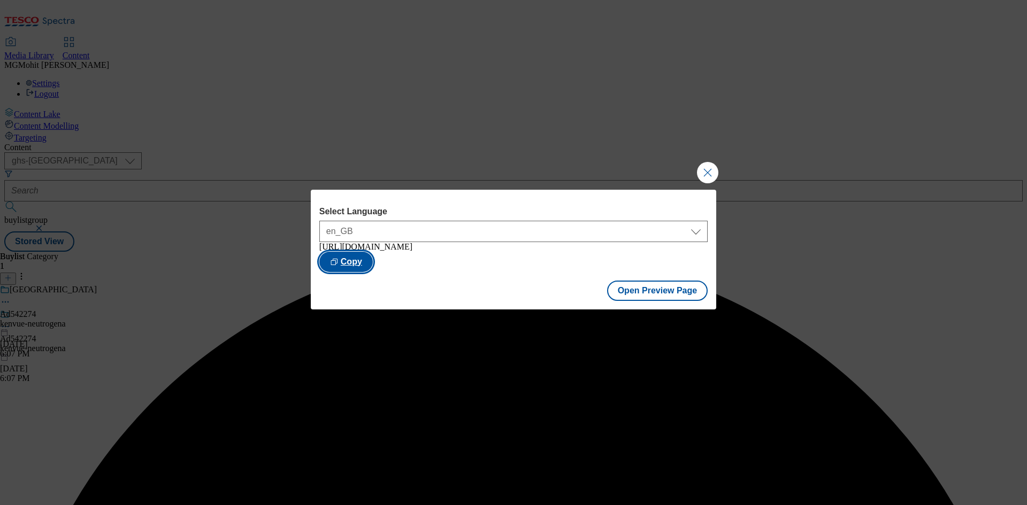
drag, startPoint x: 680, startPoint y: 264, endPoint x: 687, endPoint y: 400, distance: 136.5
click at [373, 264] on button "Copy" at bounding box center [345, 262] width 53 height 20
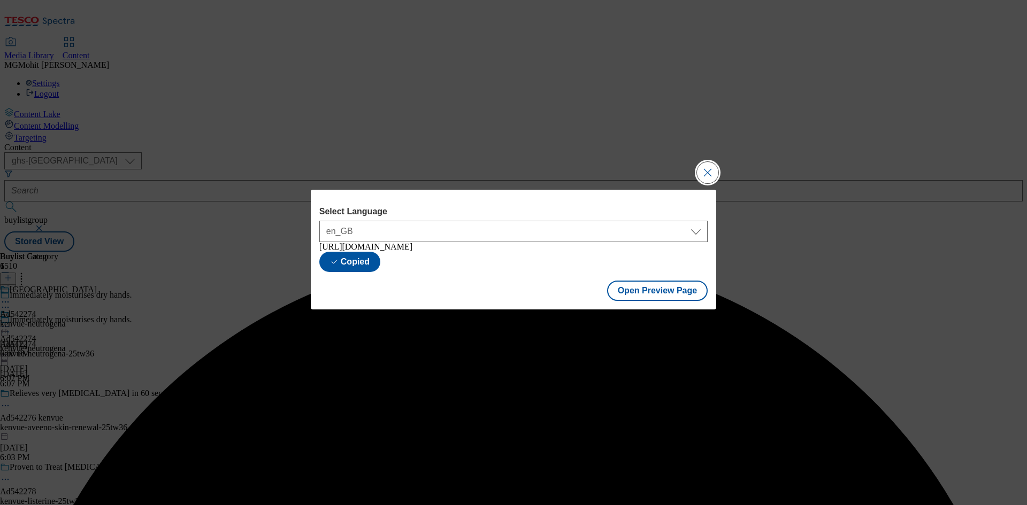
click at [710, 165] on button "Close Modal" at bounding box center [707, 172] width 21 height 21
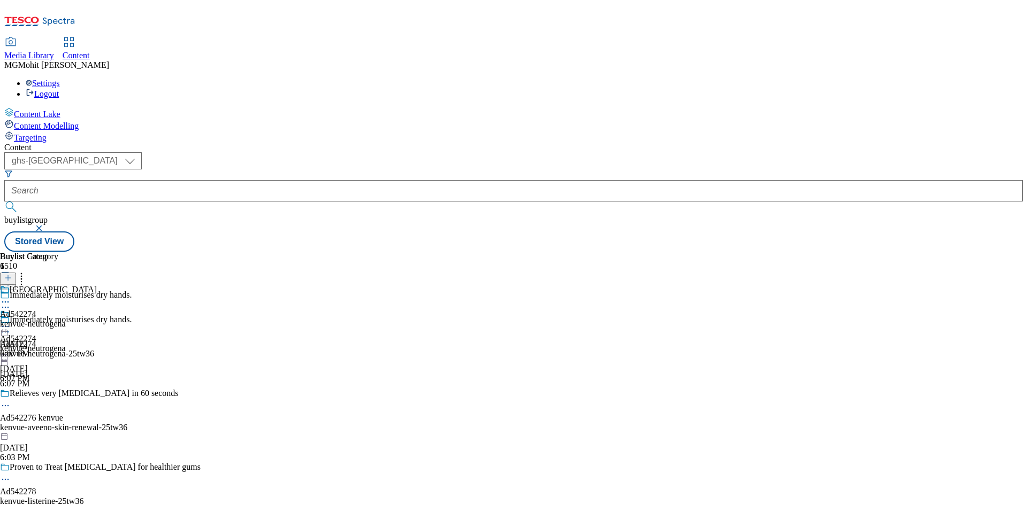
click at [53, 19] on icon at bounding box center [39, 24] width 71 height 22
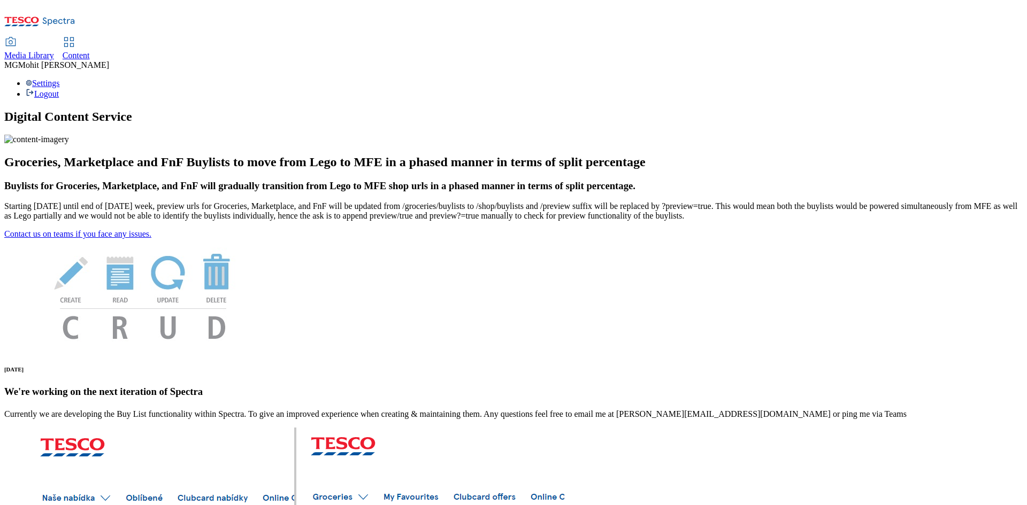
click at [90, 51] on span "Content" at bounding box center [76, 55] width 27 height 9
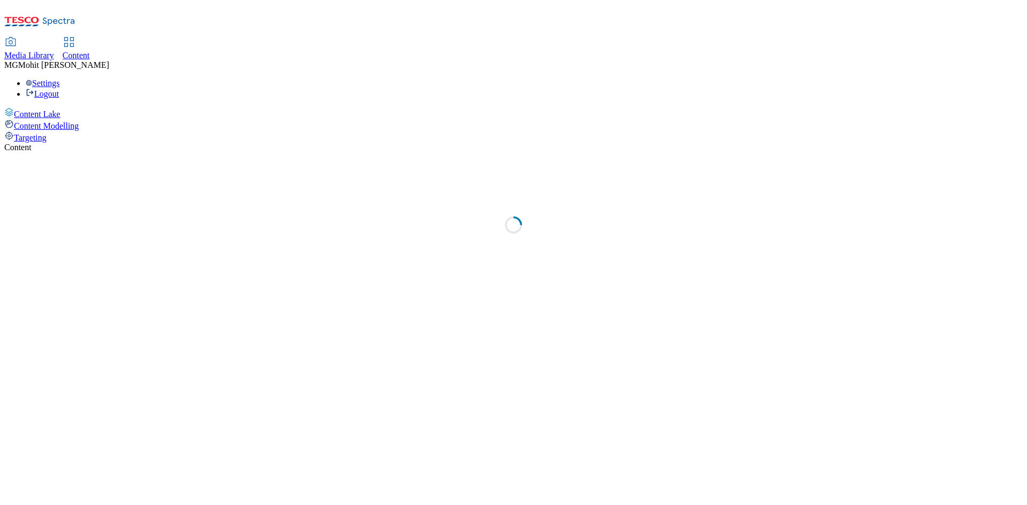
select select "ghs-[GEOGRAPHIC_DATA]"
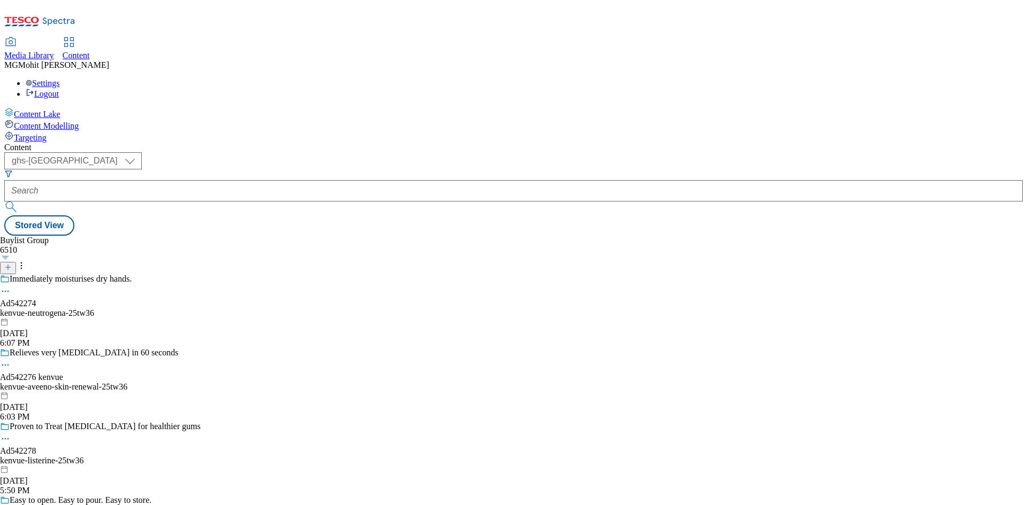
click at [798, 236] on div "Buylist Group 6510 Immediately moisturises dry hands. Ad542274 kenvue-neutrogen…" at bounding box center [513, 236] width 1018 height 0
click at [75, 14] on icon at bounding box center [39, 24] width 71 height 22
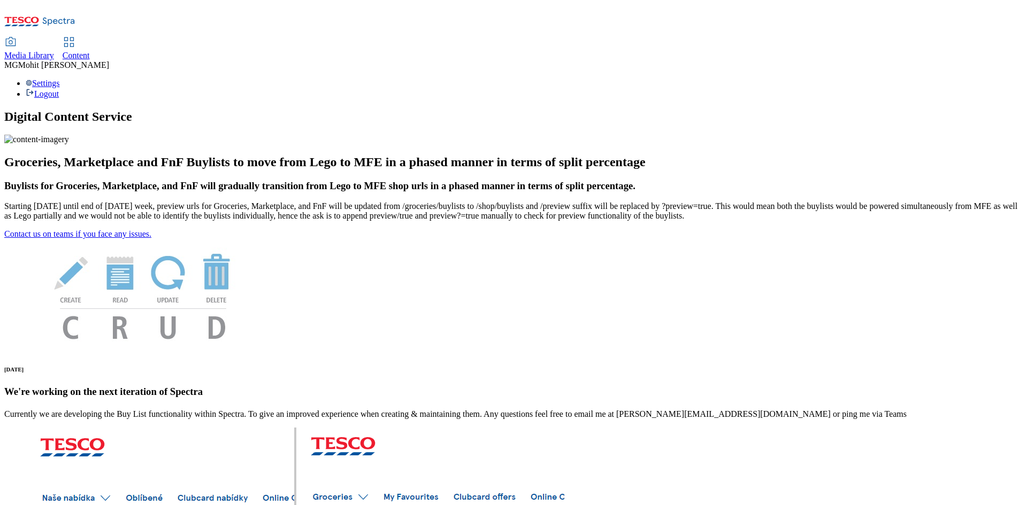
click at [90, 51] on span "Content" at bounding box center [76, 55] width 27 height 9
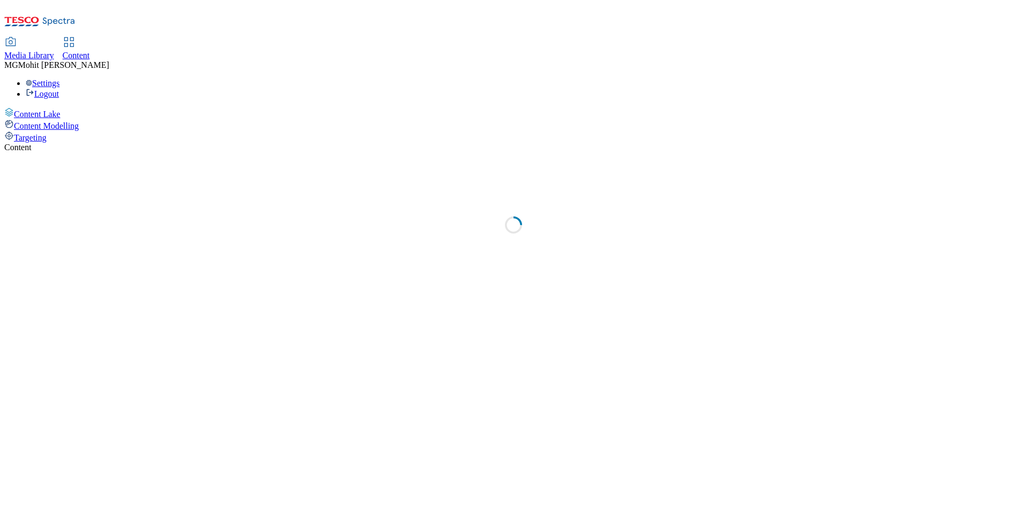
select select "ghs-[GEOGRAPHIC_DATA]"
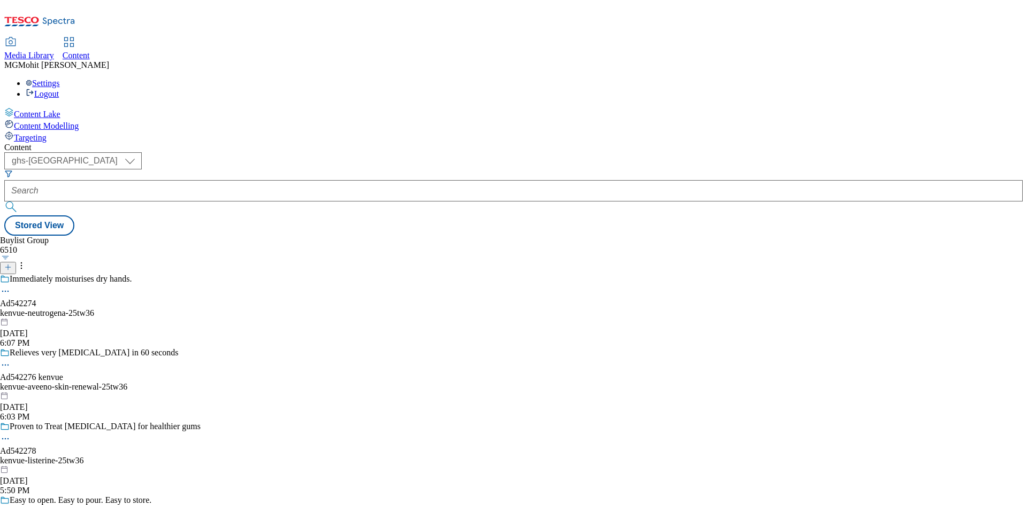
click at [659, 236] on div "Buylist Group 6510 Immediately moisturises dry hands. Ad542274 kenvue-neutrogen…" at bounding box center [513, 236] width 1018 height 0
click at [650, 236] on div "Buylist Group 6510 Immediately moisturises dry hands. Ad542274 kenvue-neutrogen…" at bounding box center [513, 236] width 1018 height 0
click at [611, 236] on div "Buylist Group 6510 Immediately moisturises dry hands. Ad542274 kenvue-neutrogen…" at bounding box center [513, 236] width 1018 height 0
click at [109, 60] on span "Mohit Gupta" at bounding box center [63, 64] width 91 height 9
click at [998, 79] on div "Settings Logout" at bounding box center [513, 89] width 1018 height 20
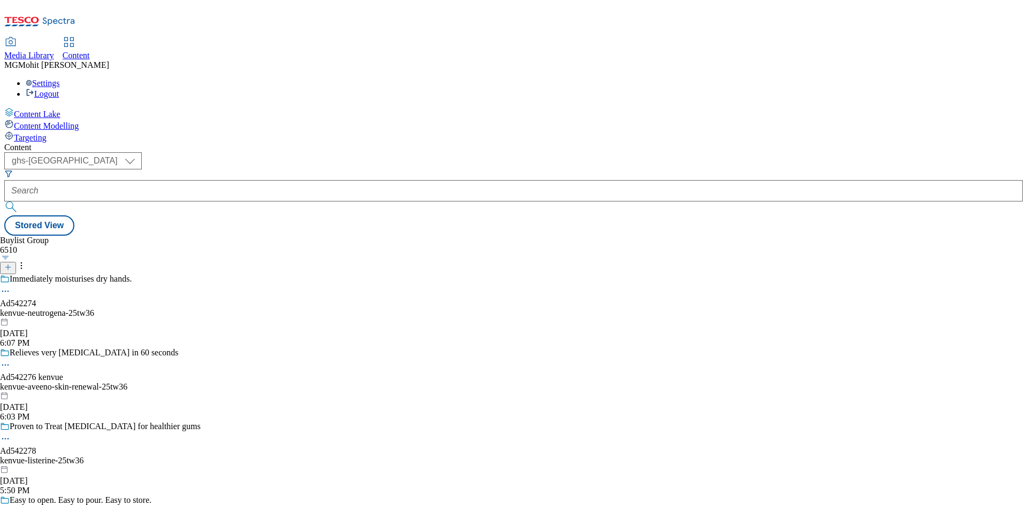
click at [59, 89] on link "Logout" at bounding box center [42, 93] width 33 height 9
